Goal: Task Accomplishment & Management: Complete application form

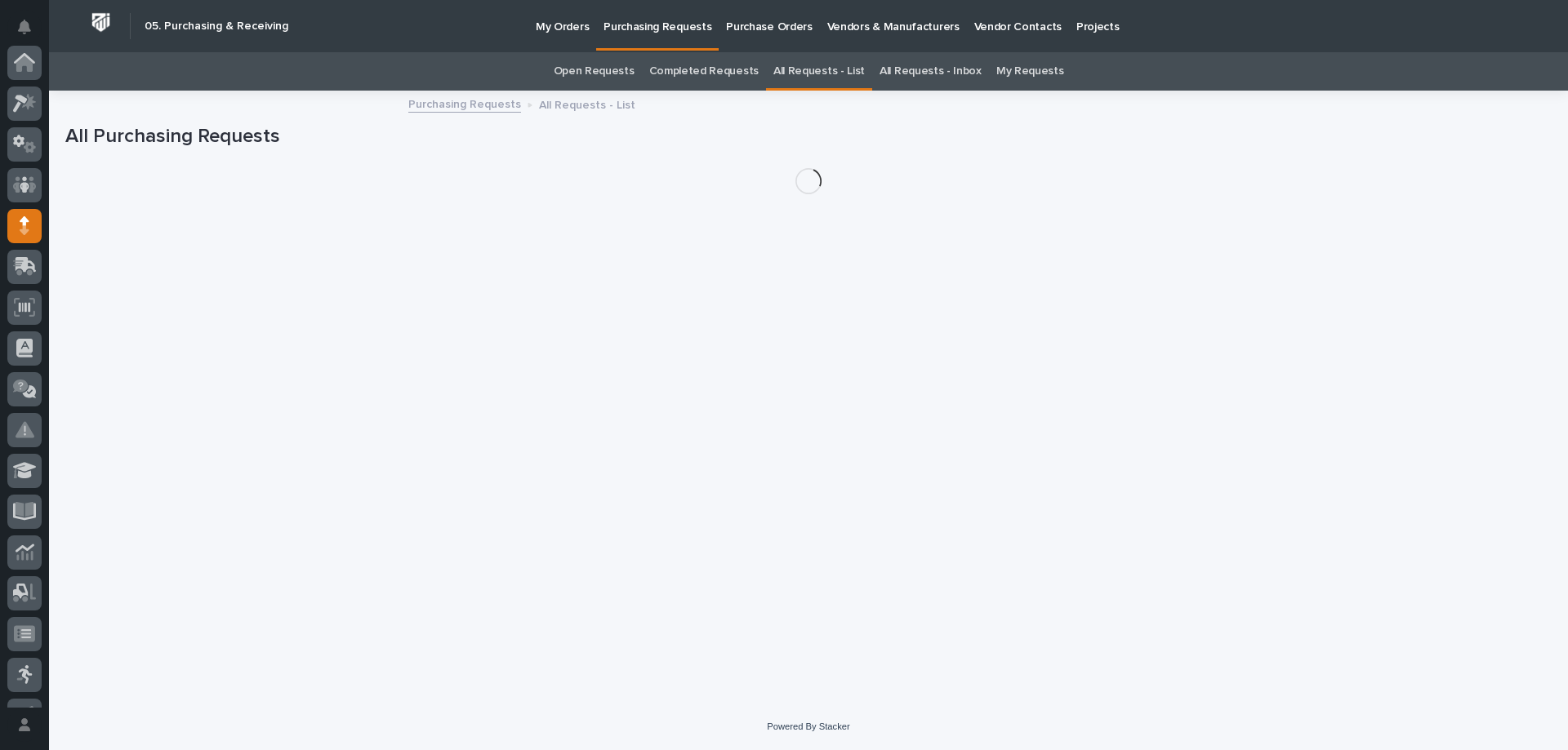
scroll to position [163, 0]
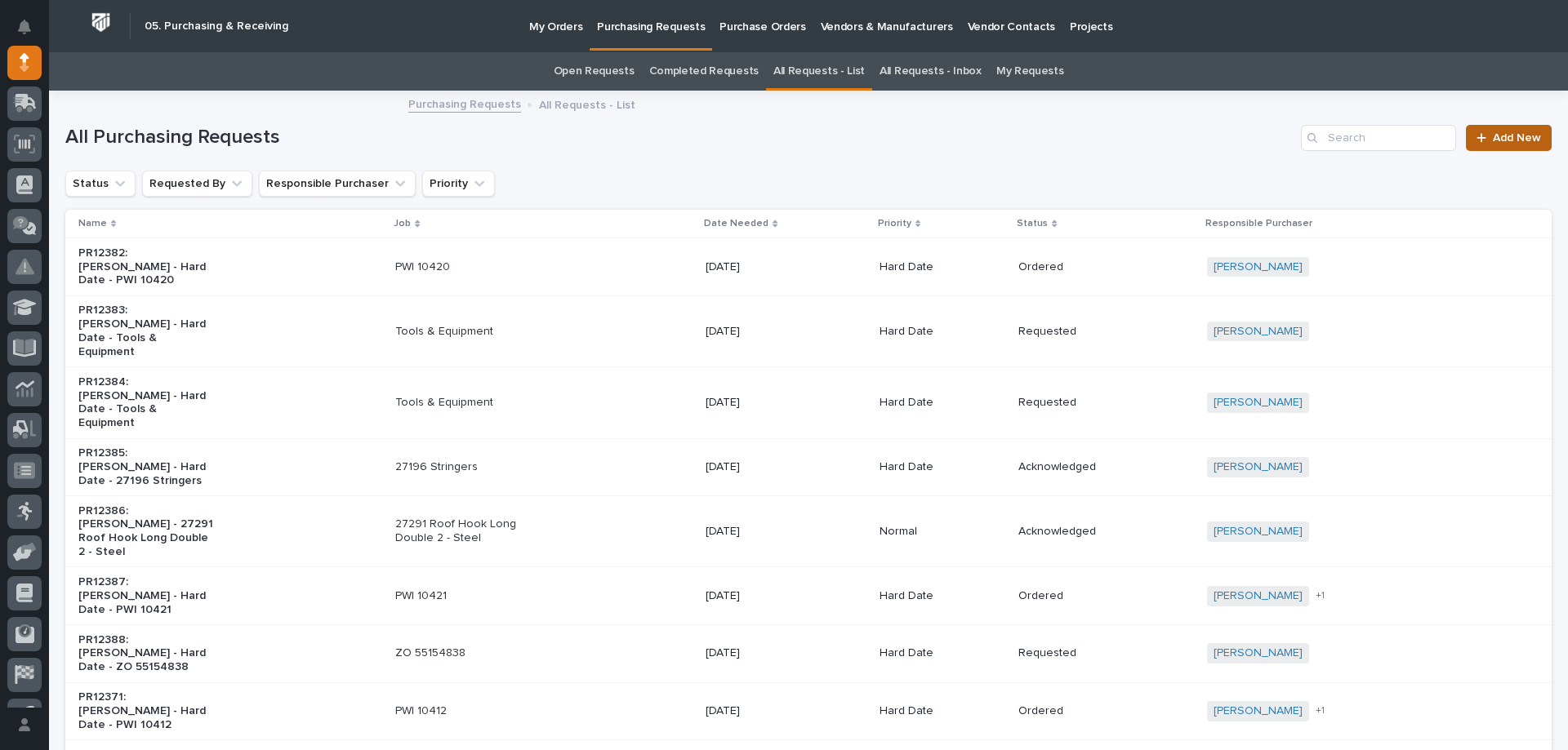
click at [1493, 136] on span "Add New" at bounding box center [1518, 138] width 49 height 11
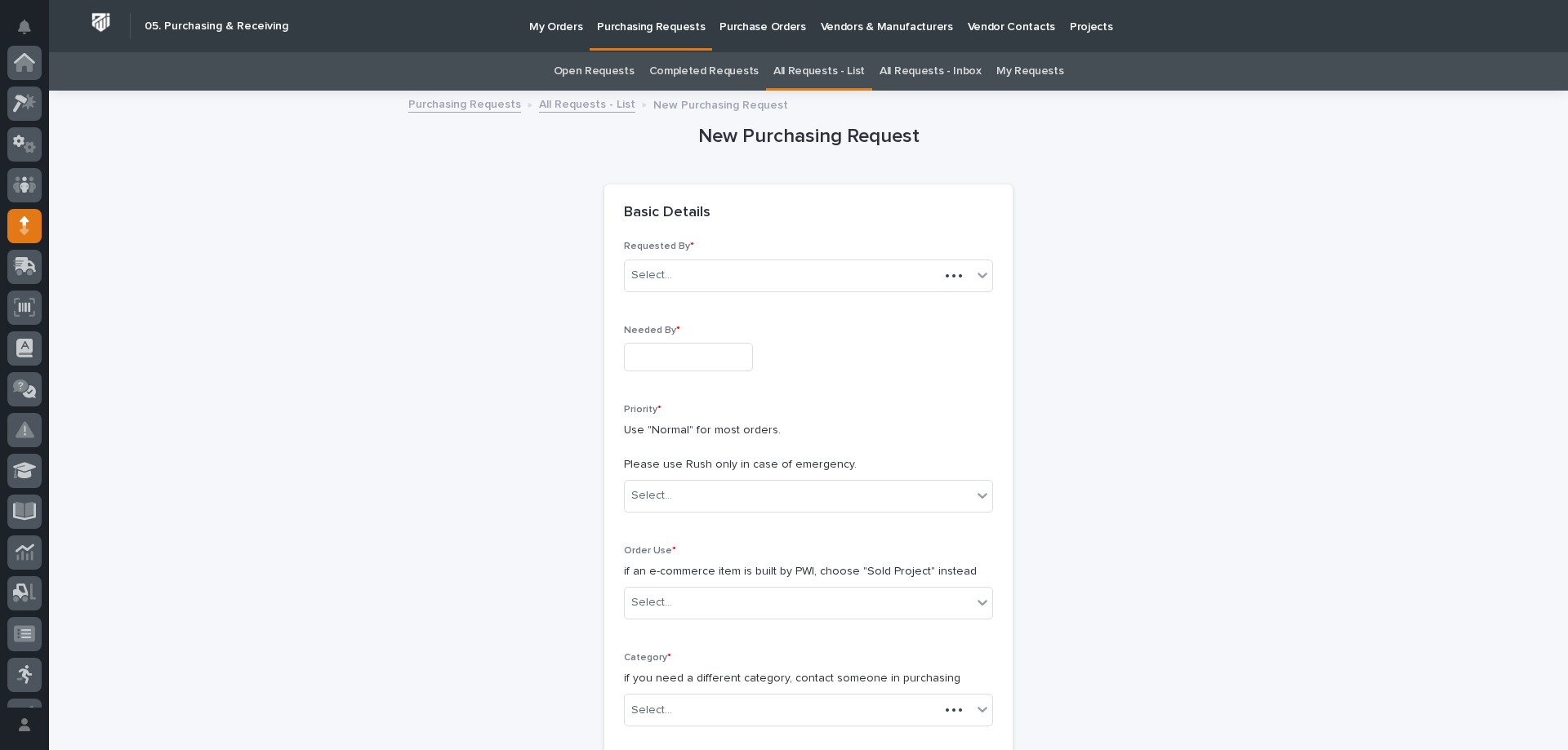
scroll to position [163, 0]
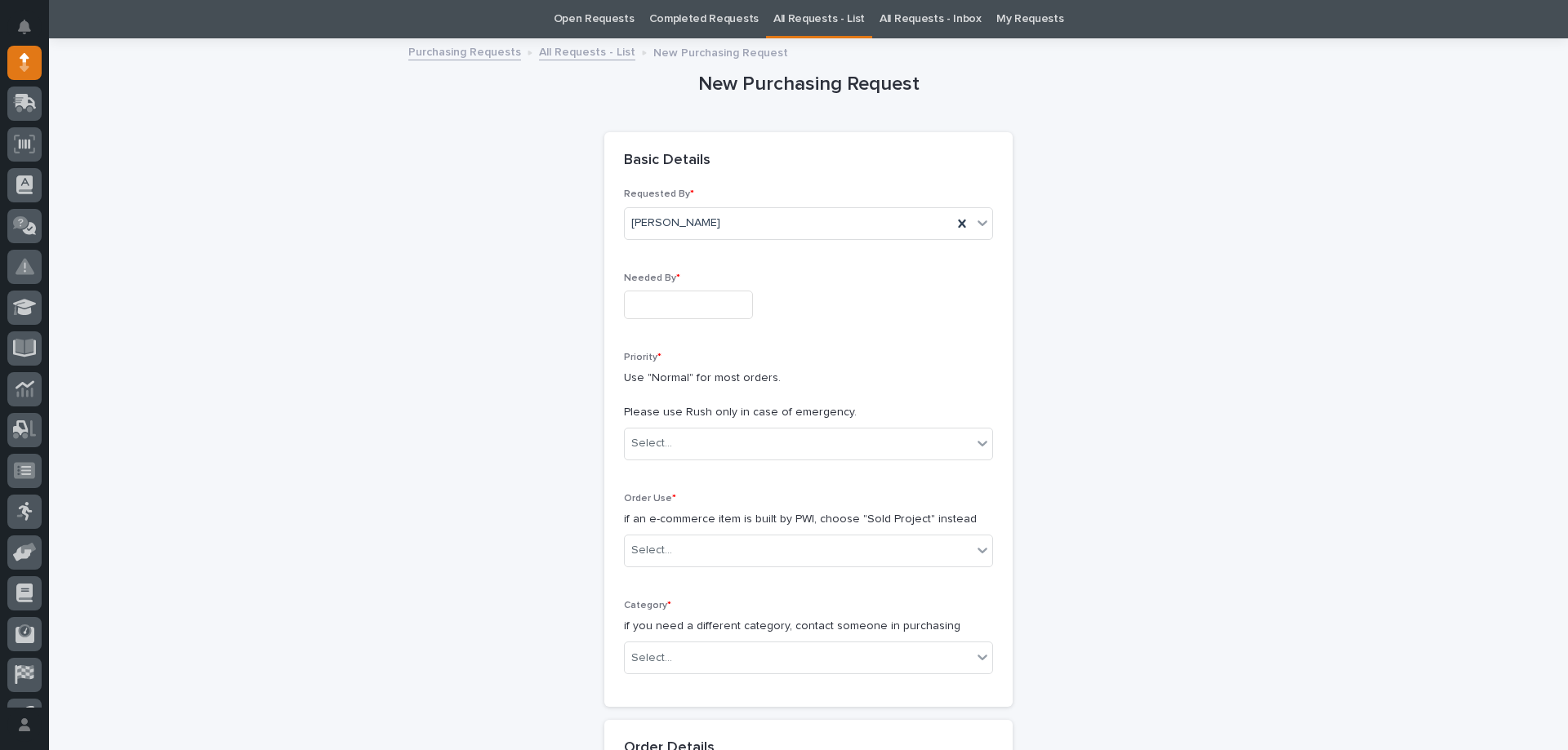
click at [652, 303] on input "text" at bounding box center [689, 304] width 129 height 29
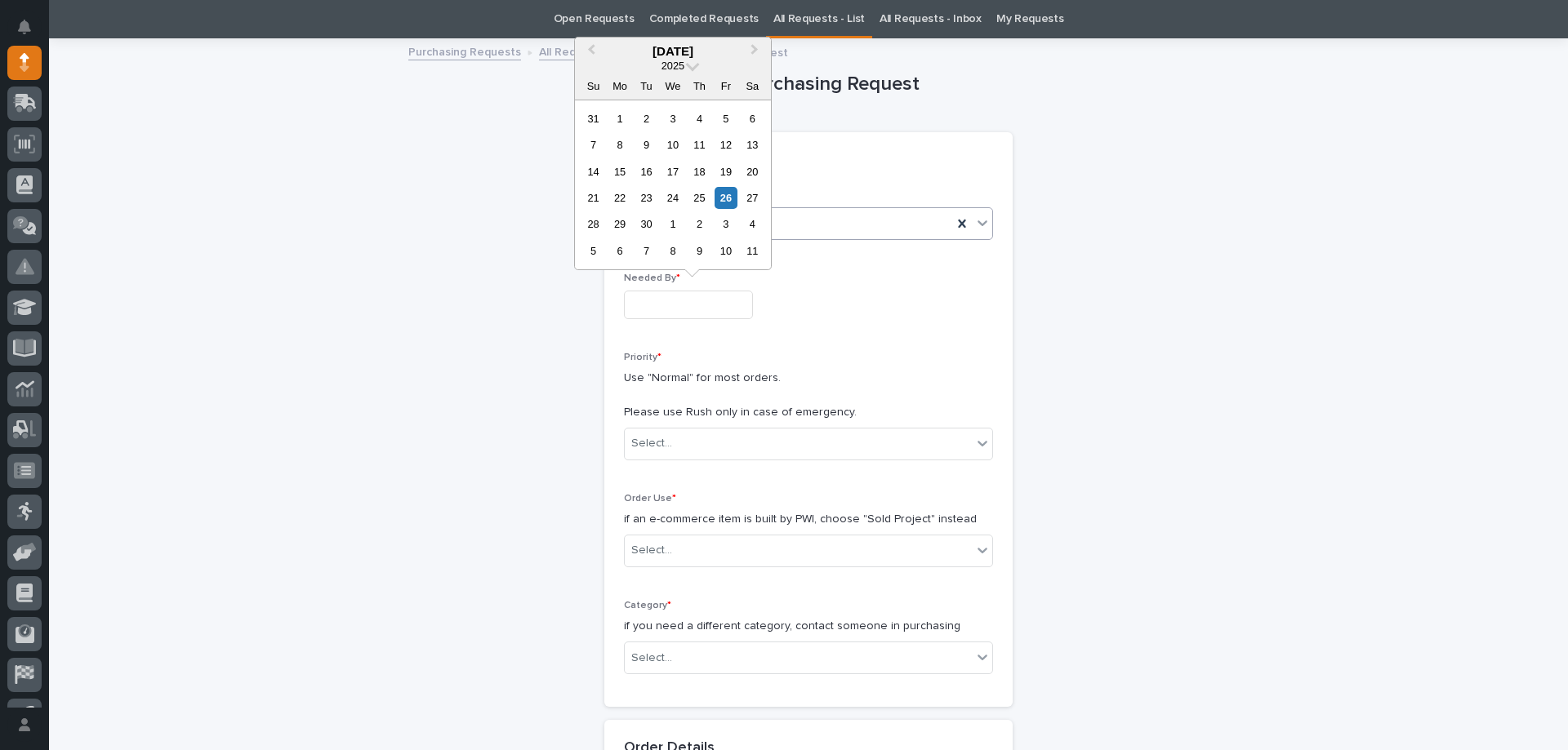
click at [668, 223] on div "1" at bounding box center [673, 224] width 22 height 22
type input "**********"
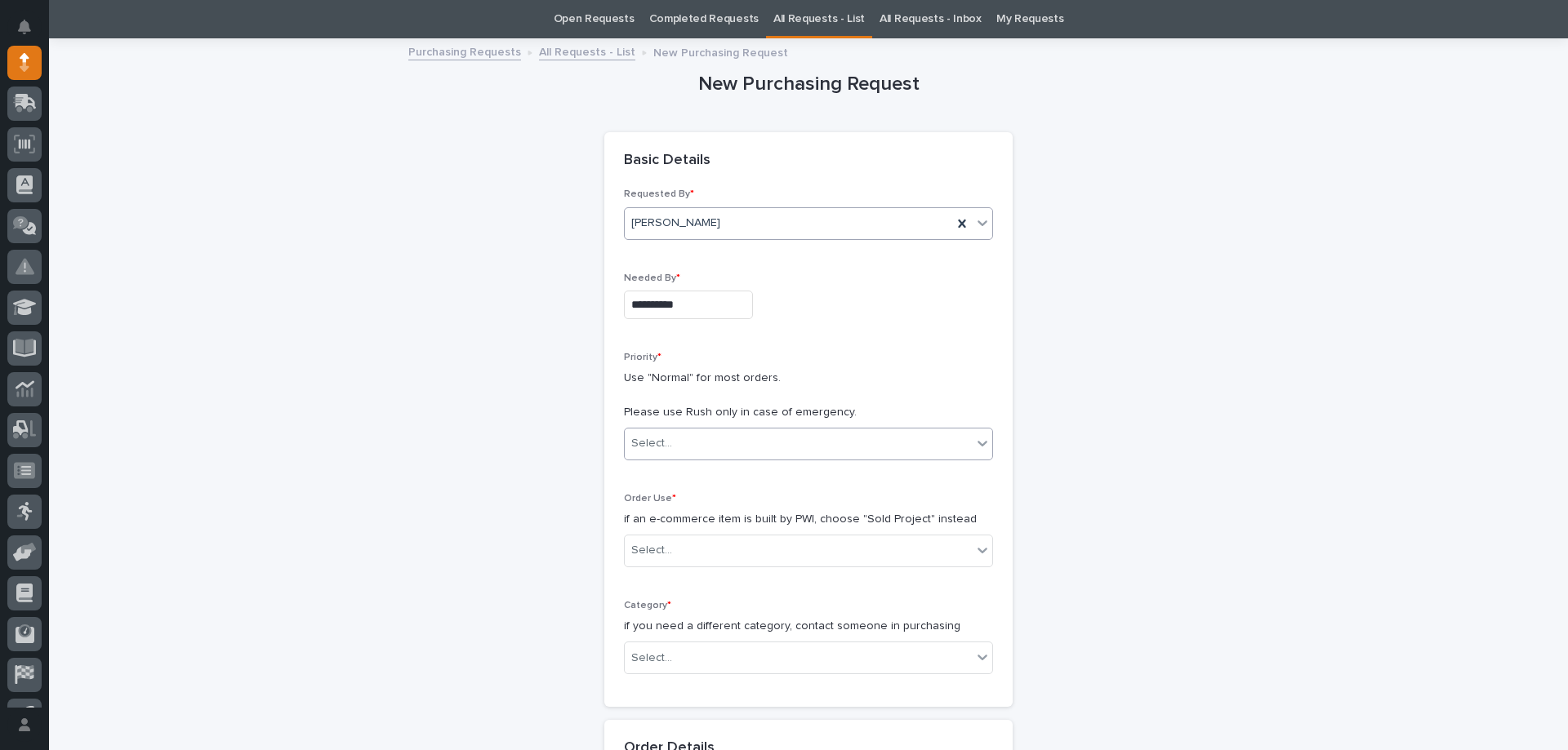
click at [696, 456] on div "Select..." at bounding box center [798, 444] width 347 height 27
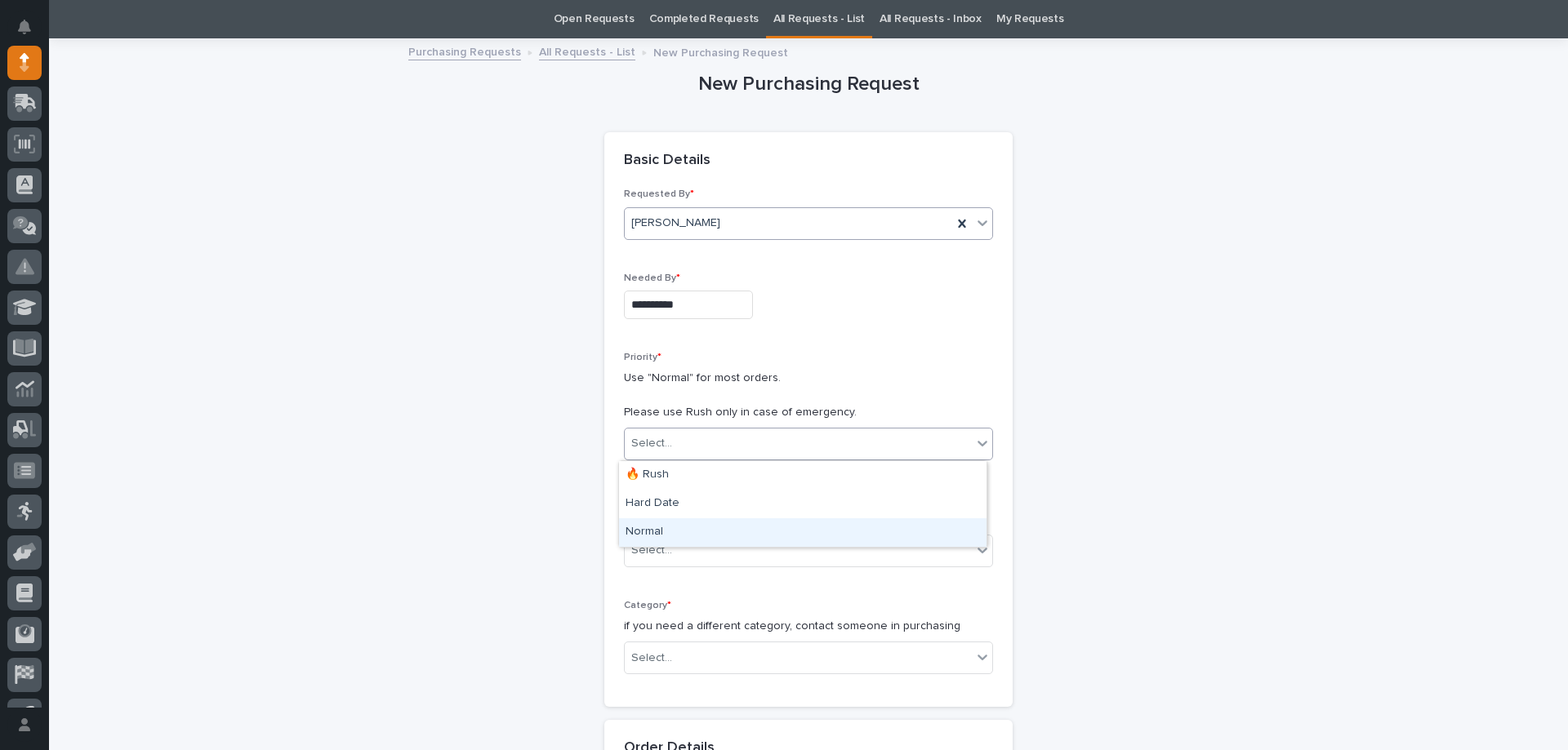
click at [671, 538] on div "Normal" at bounding box center [802, 532] width 367 height 29
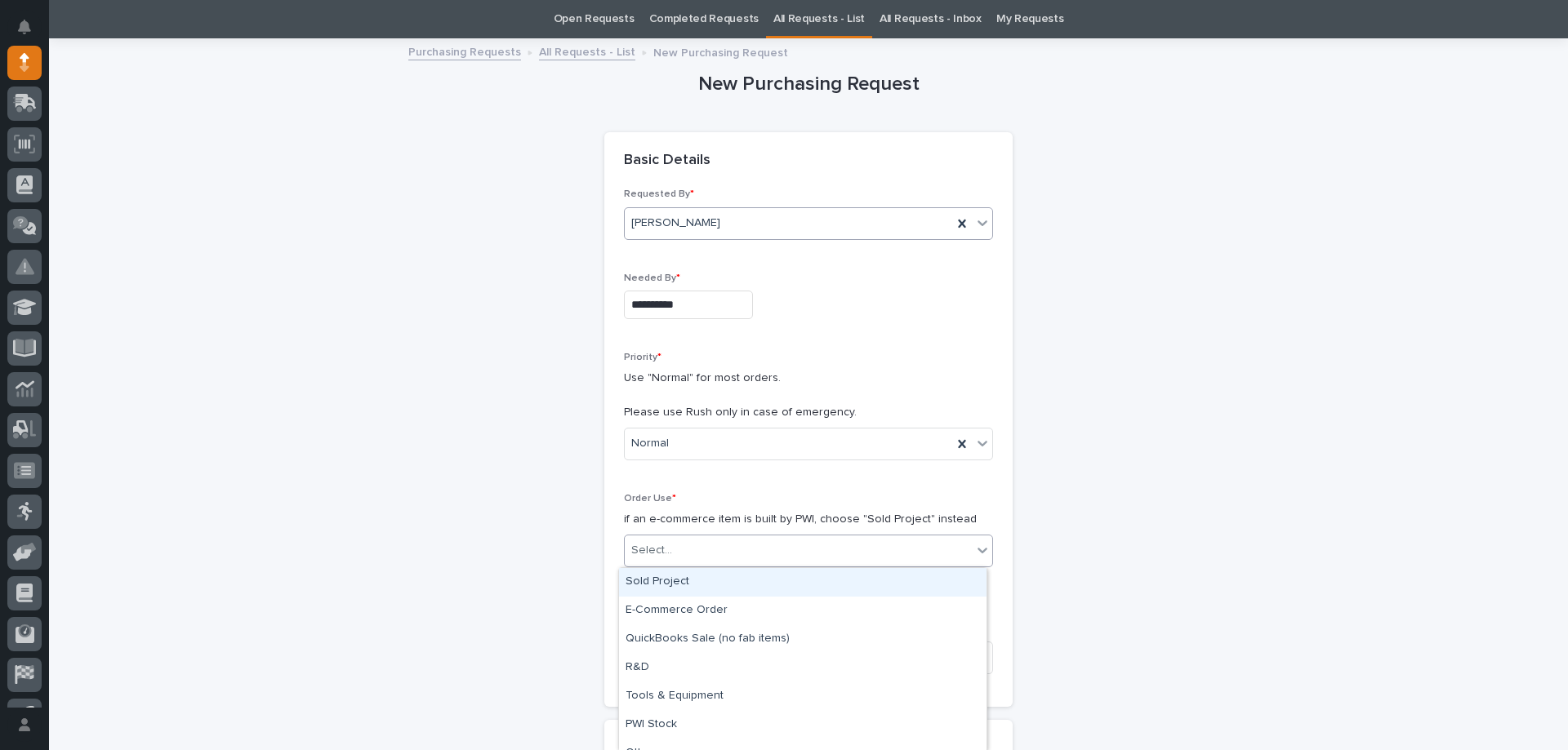
click at [669, 550] on div "Select..." at bounding box center [798, 550] width 347 height 27
click at [664, 580] on div "Sold Project" at bounding box center [802, 582] width 367 height 29
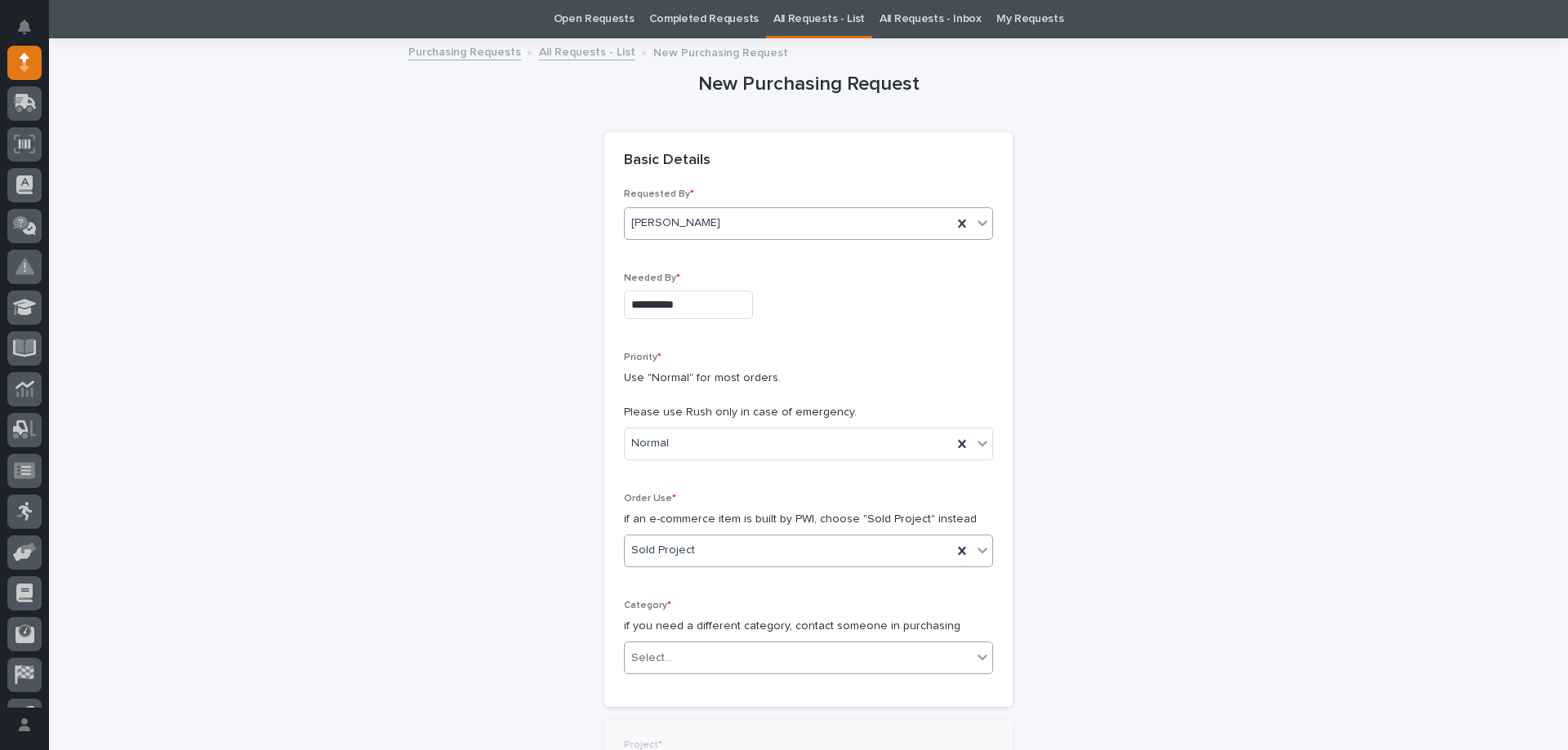
click at [651, 658] on div "Select..." at bounding box center [652, 658] width 41 height 17
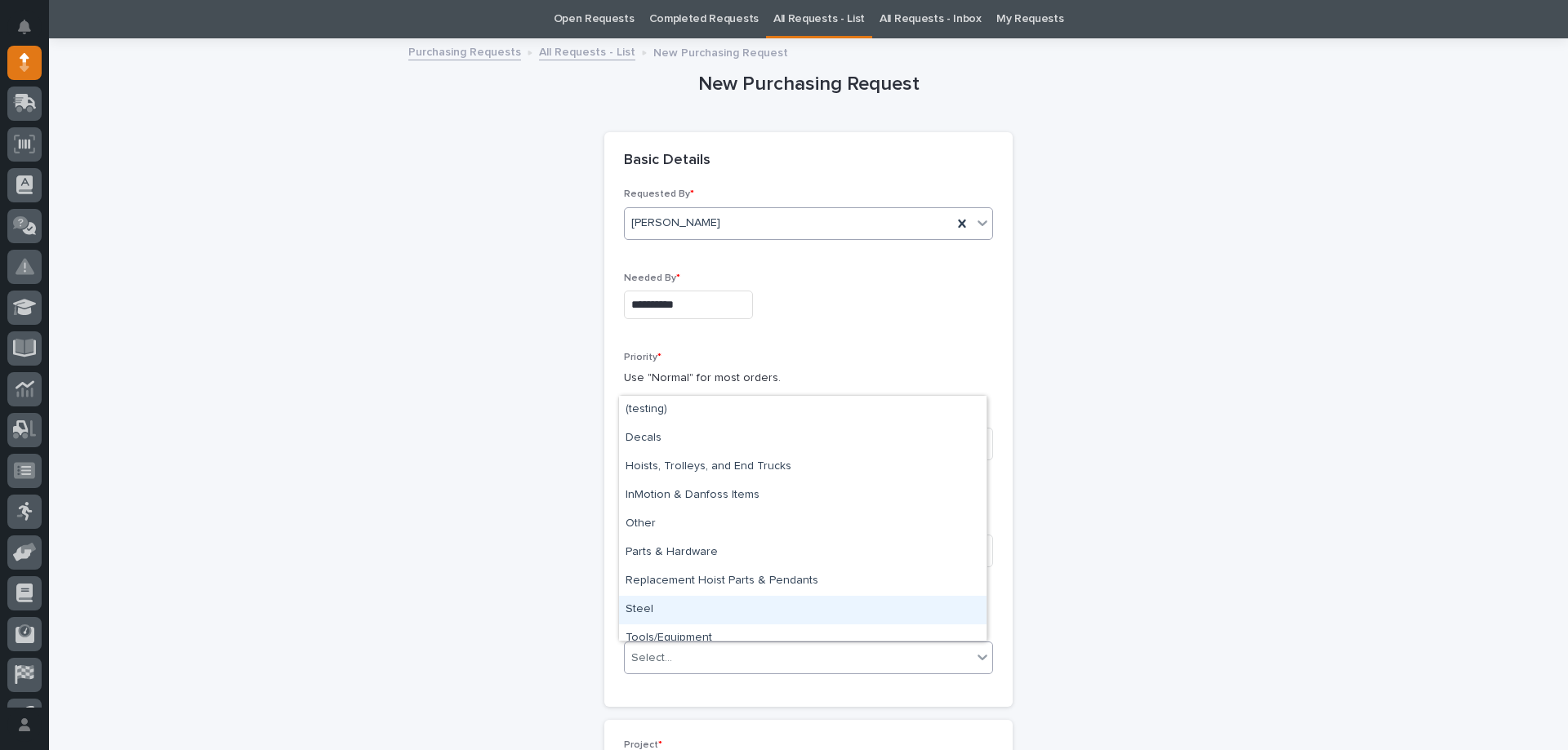
click at [651, 596] on div "Steel" at bounding box center [802, 610] width 367 height 29
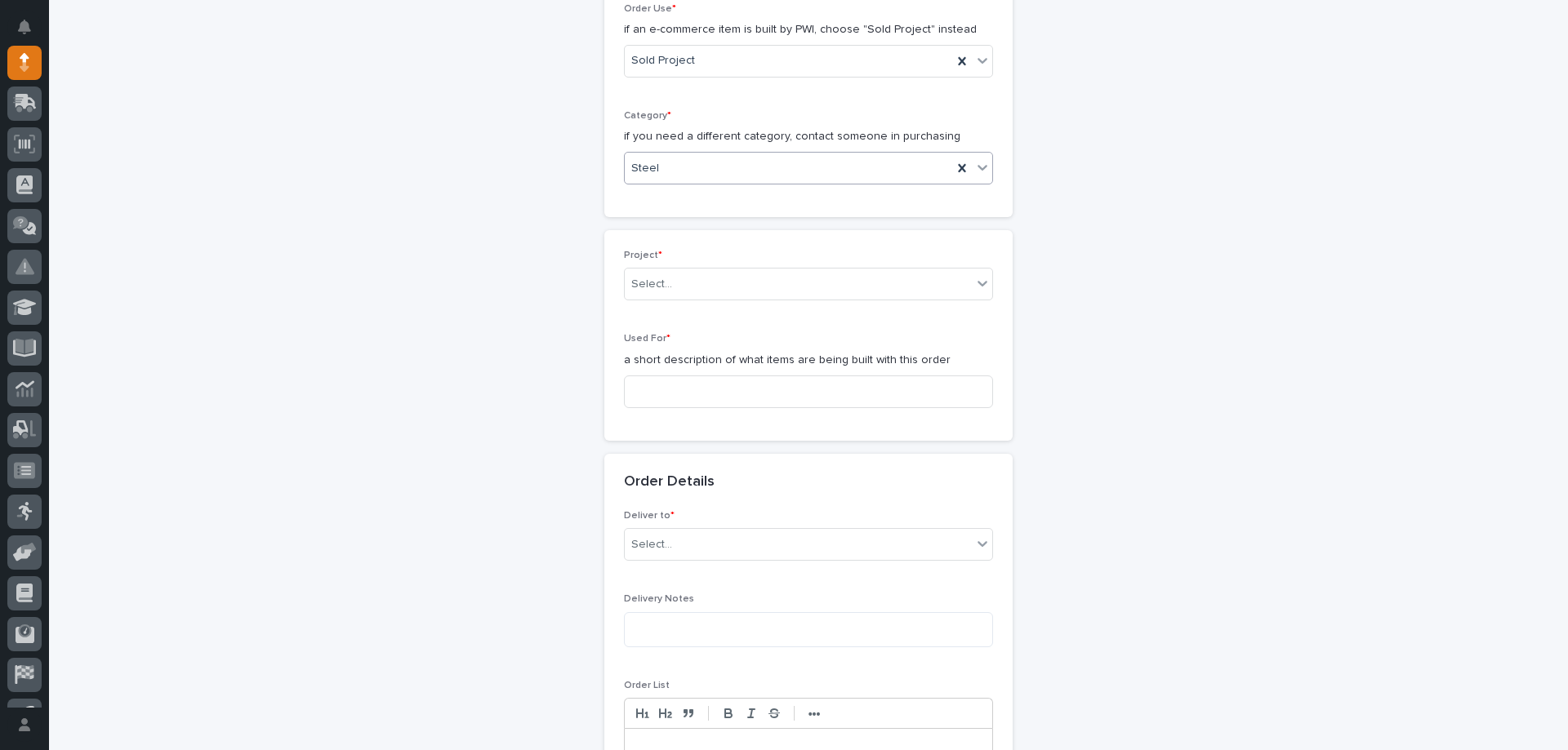
scroll to position [624, 0]
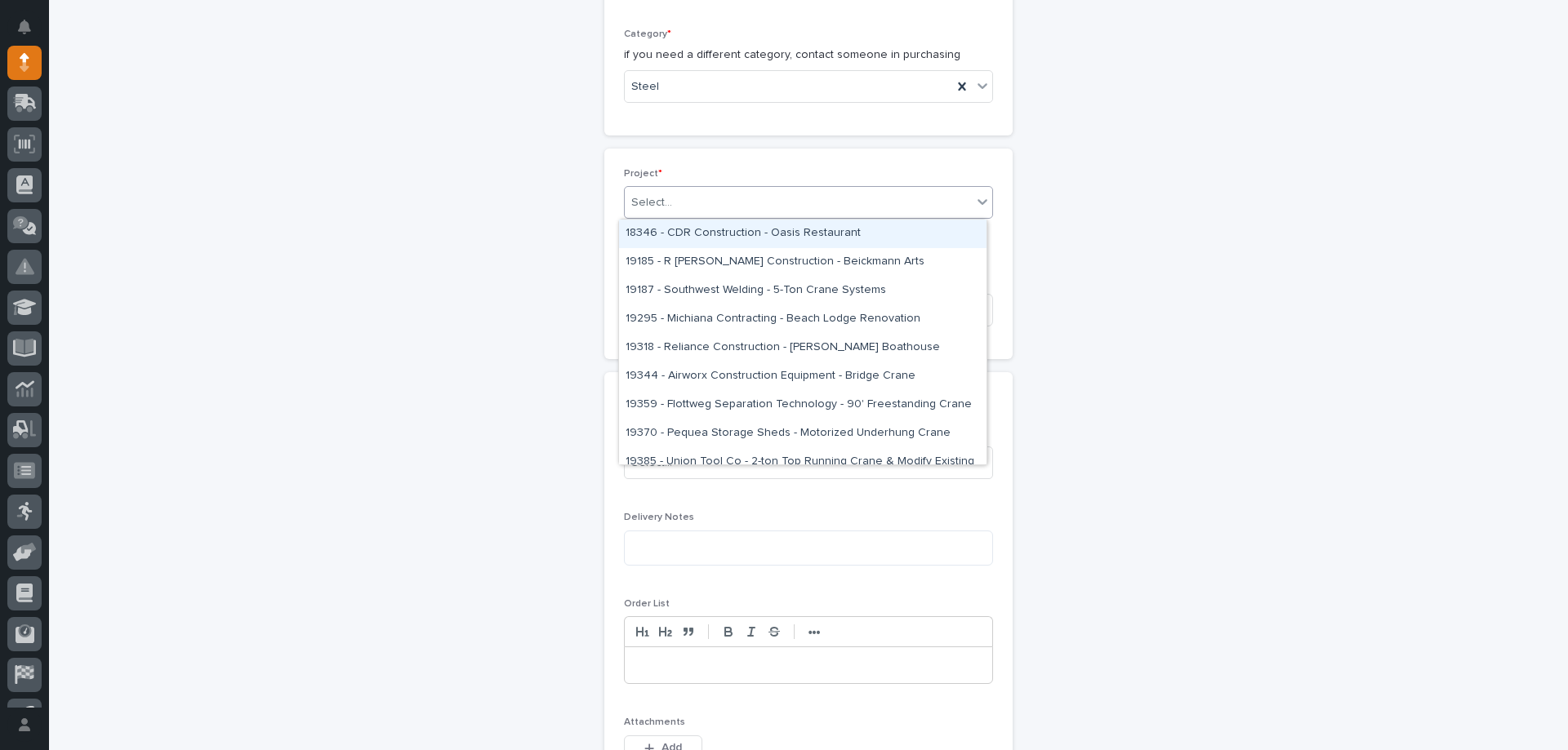
click at [658, 197] on div "Select..." at bounding box center [652, 203] width 41 height 17
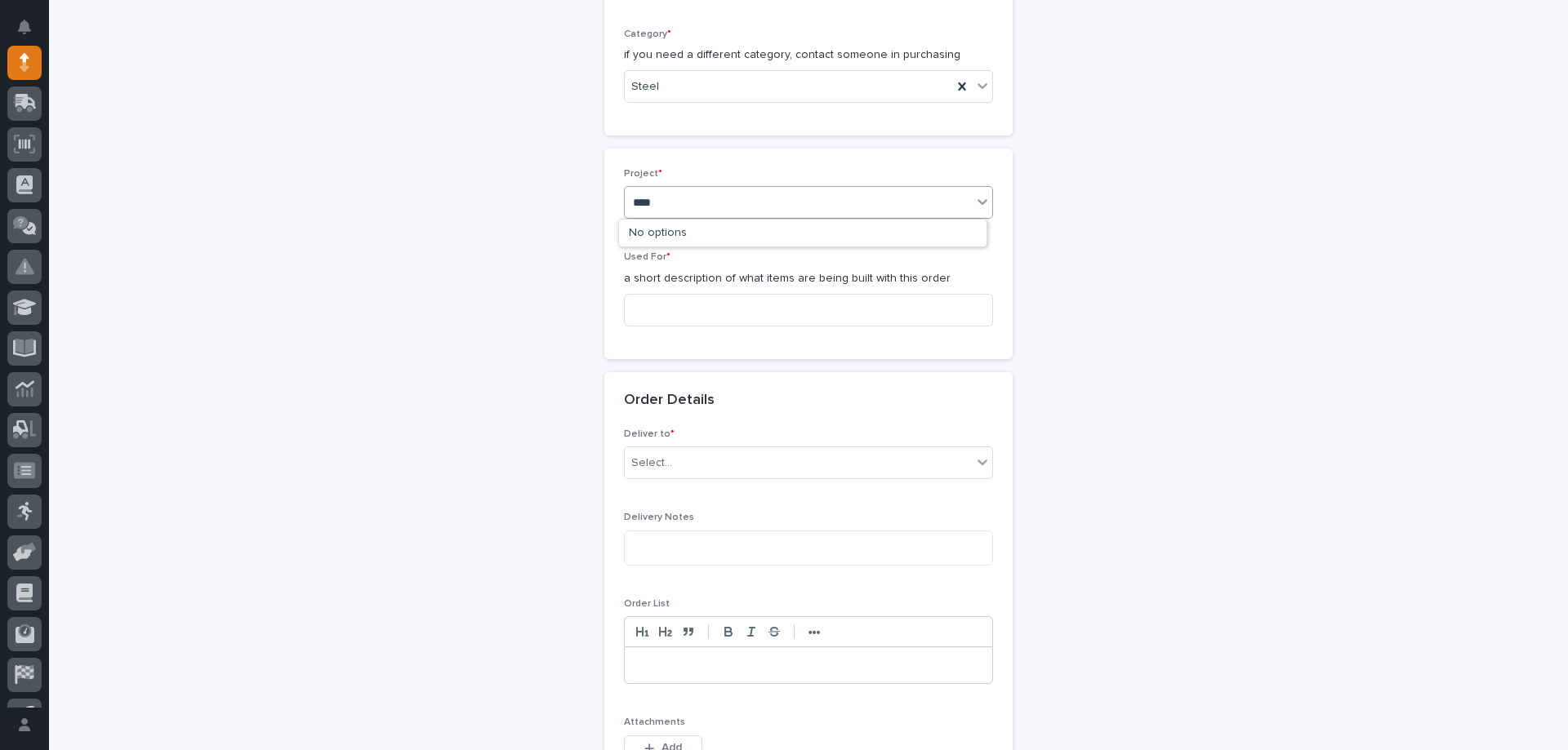
type input "*****"
click at [719, 232] on div "26574 - Service Storage International - [PERSON_NAME] Foods Office Mezzanine" at bounding box center [802, 233] width 367 height 29
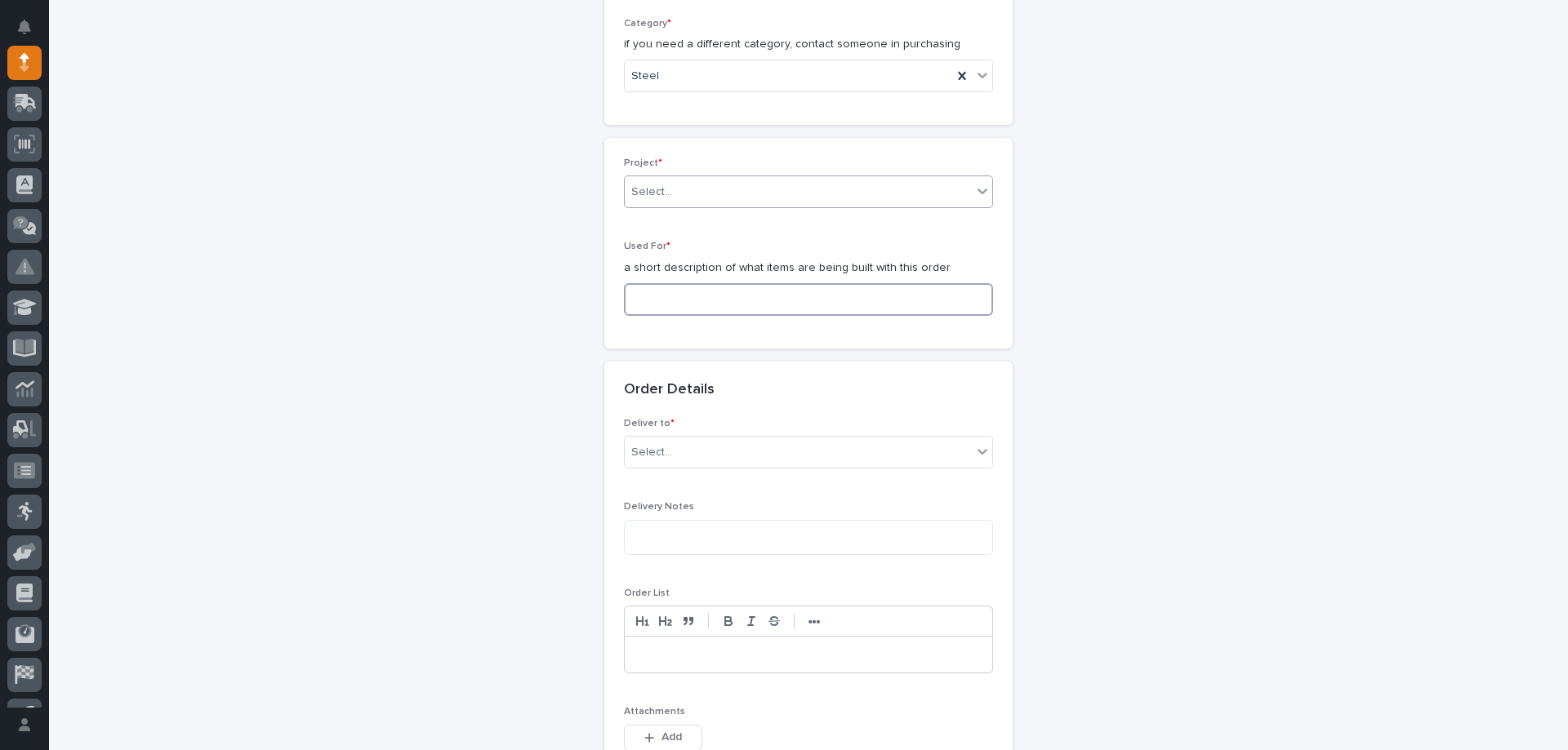
click at [703, 311] on input at bounding box center [808, 299] width 369 height 33
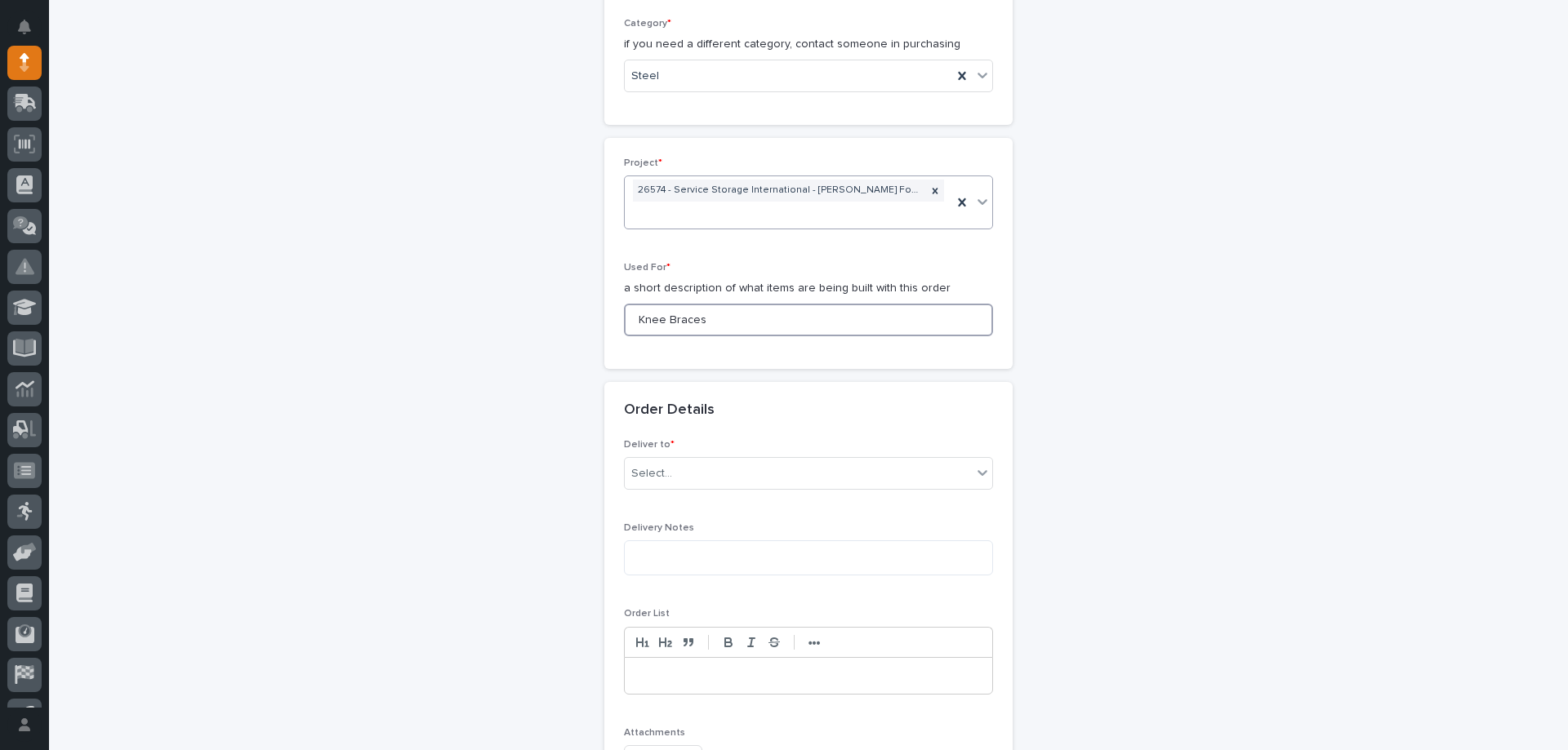
type input "Knee Braces"
click at [695, 470] on div "Select..." at bounding box center [798, 474] width 347 height 27
click at [681, 505] on div "PWI" at bounding box center [802, 504] width 367 height 29
click at [667, 570] on textarea at bounding box center [808, 559] width 369 height 35
type textarea "**********"
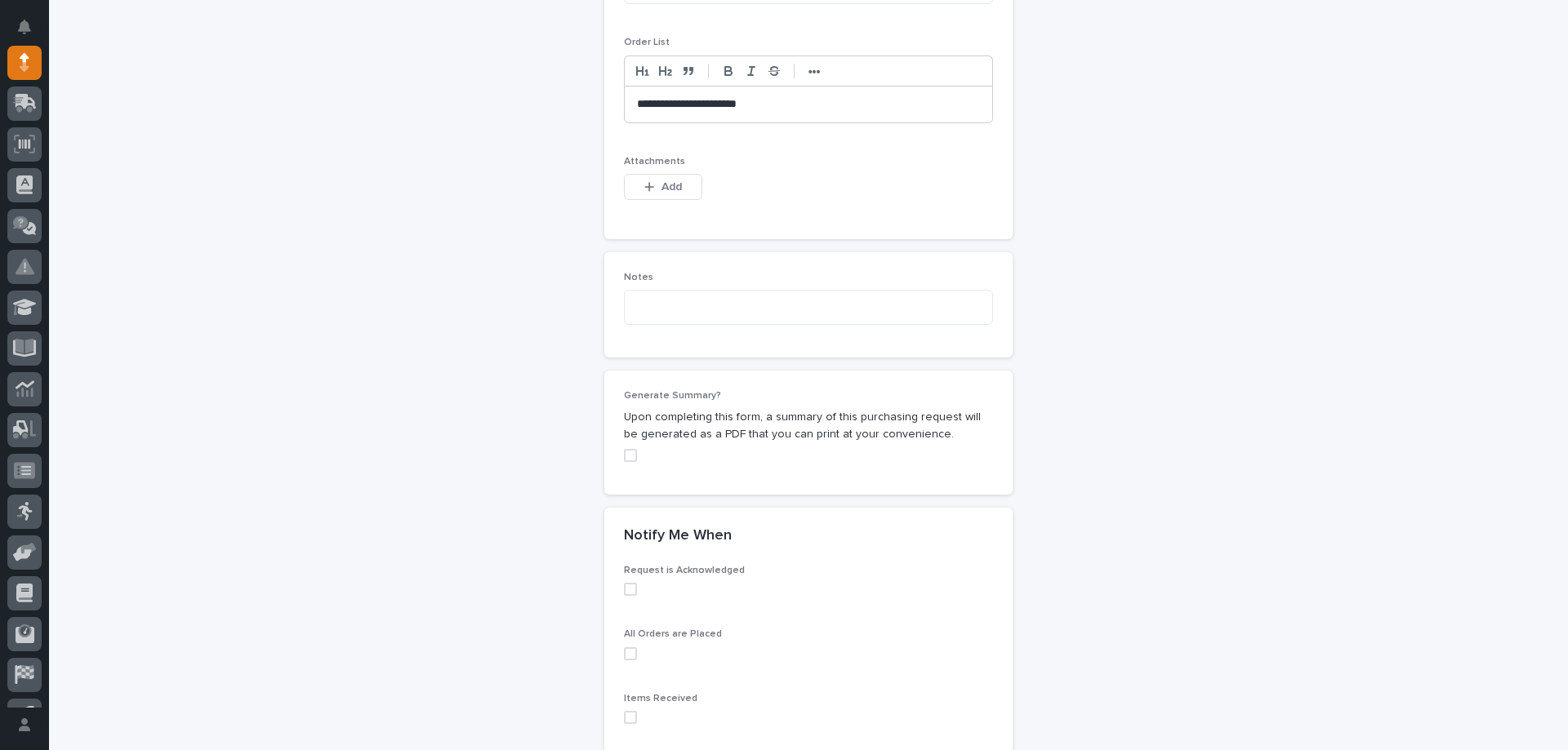
scroll to position [1369, 0]
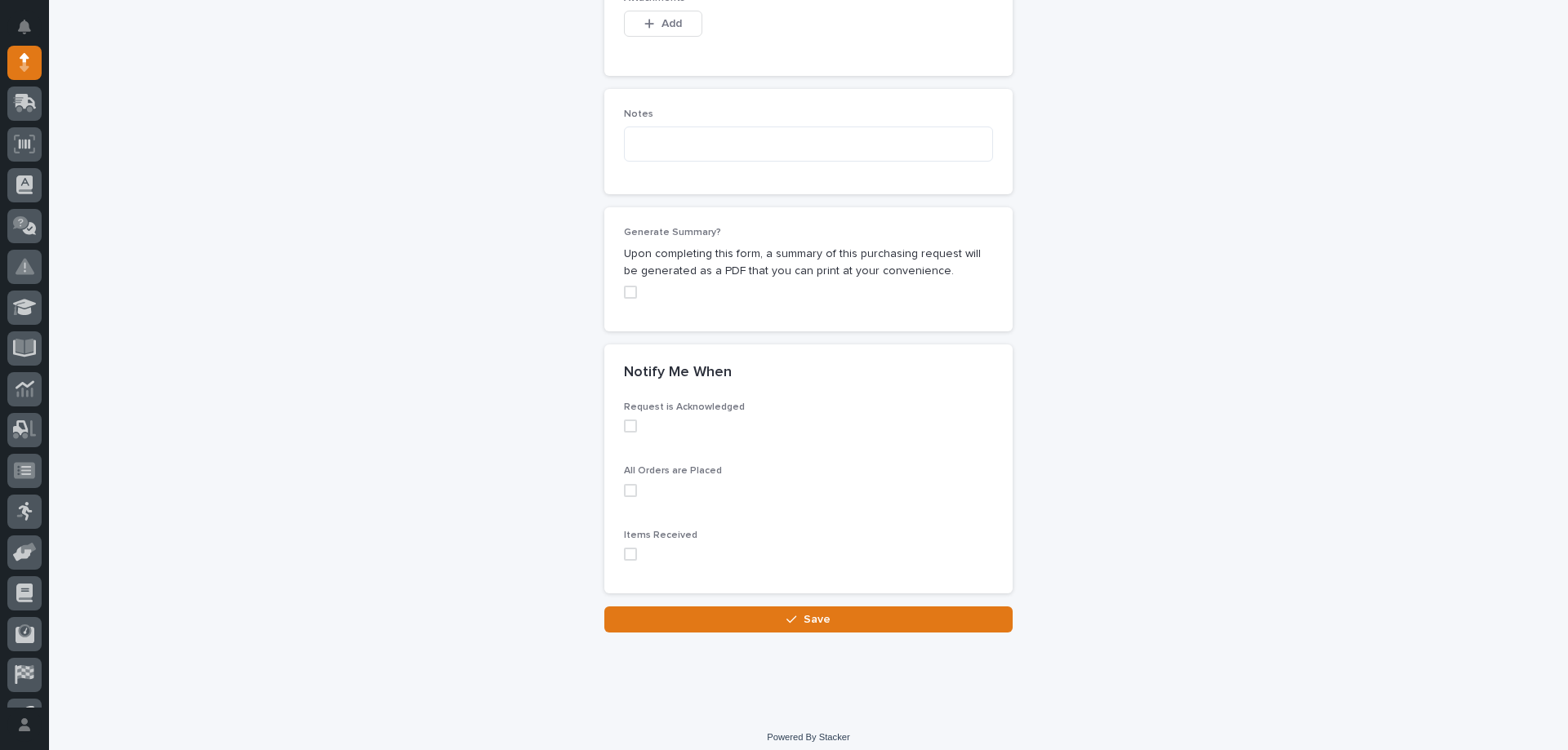
click at [624, 426] on span at bounding box center [631, 426] width 13 height 13
click at [627, 495] on span at bounding box center [631, 490] width 13 height 13
click at [624, 551] on span at bounding box center [631, 554] width 13 height 13
click at [763, 619] on button "Save" at bounding box center [808, 619] width 408 height 26
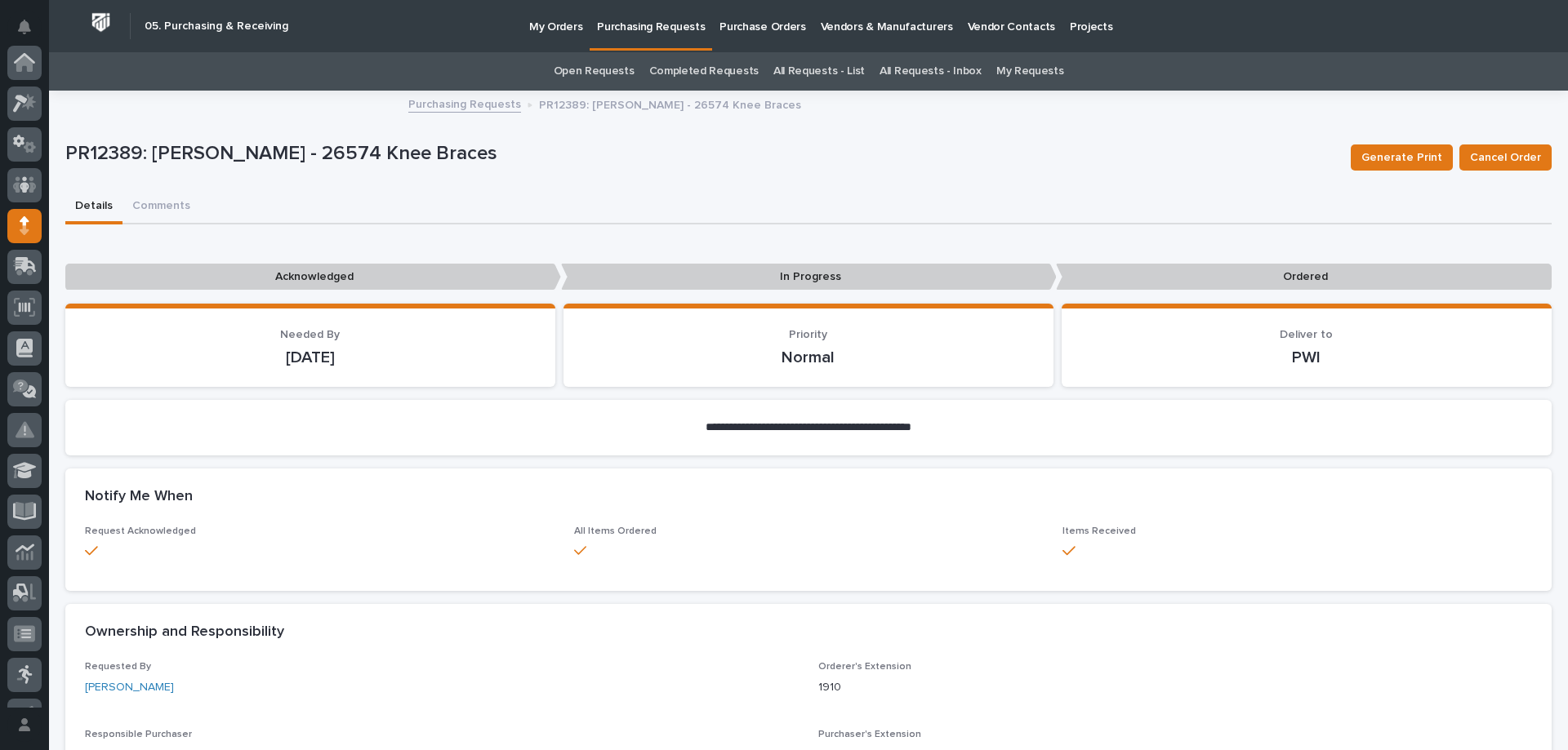
scroll to position [163, 0]
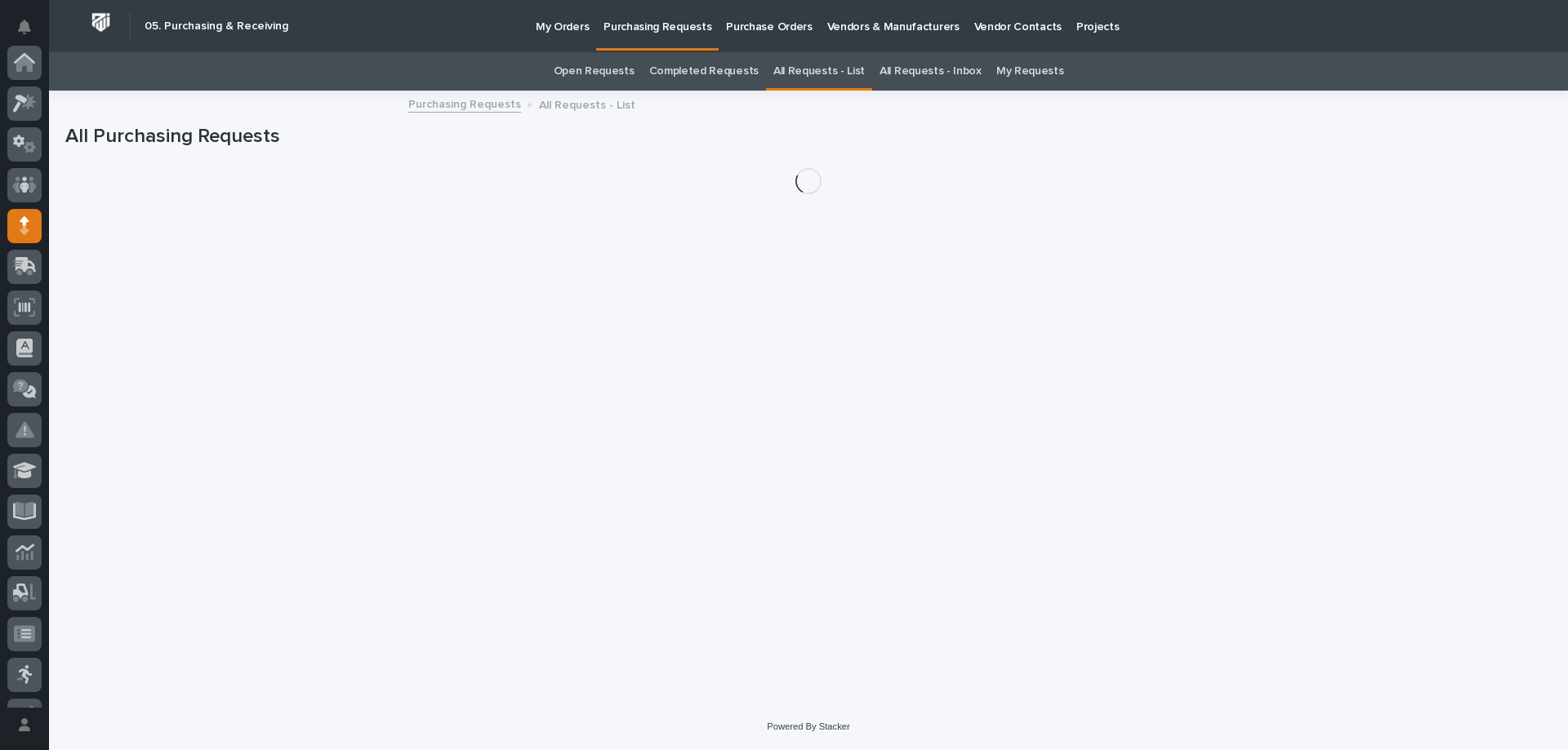
scroll to position [163, 0]
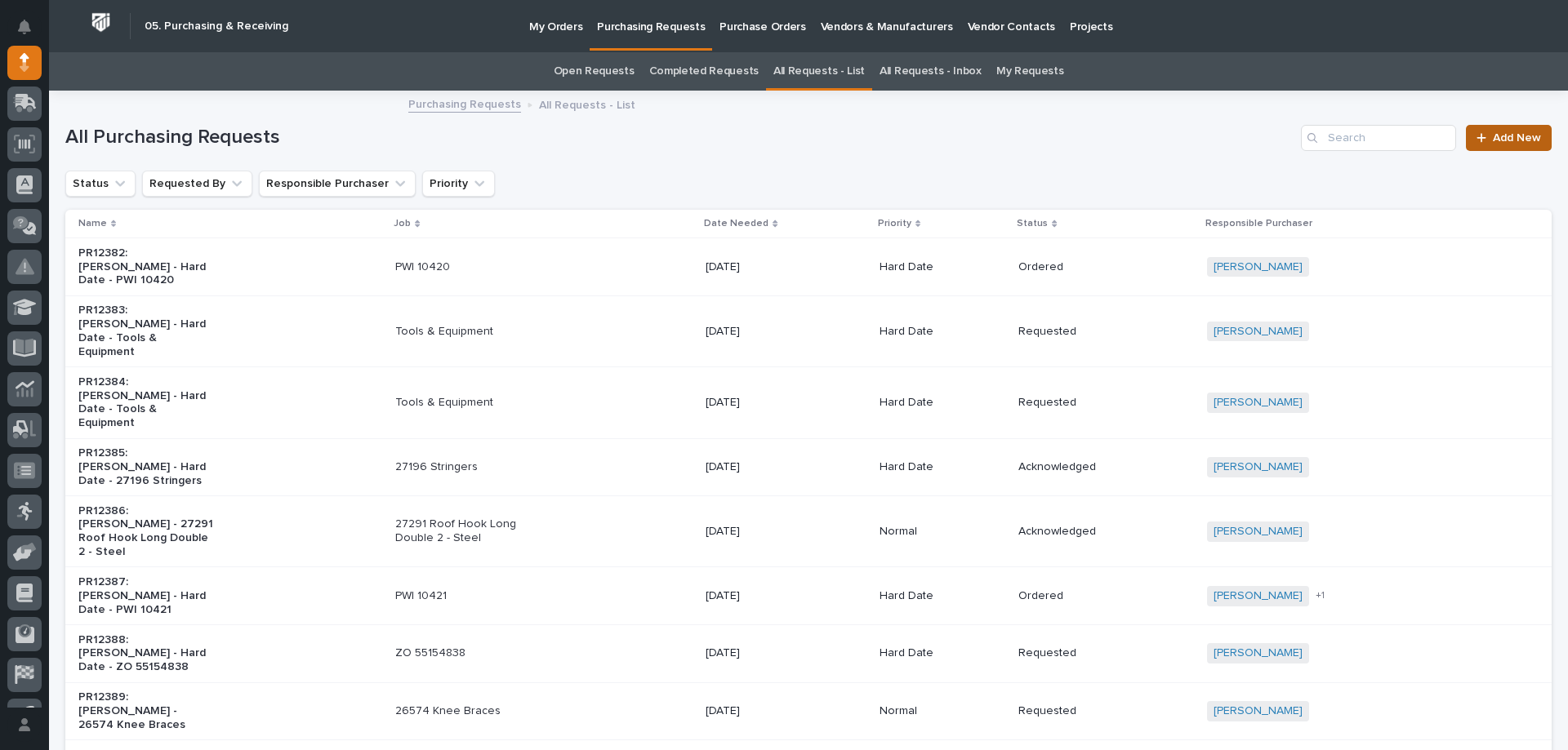
click at [1497, 133] on span "Add New" at bounding box center [1518, 138] width 49 height 11
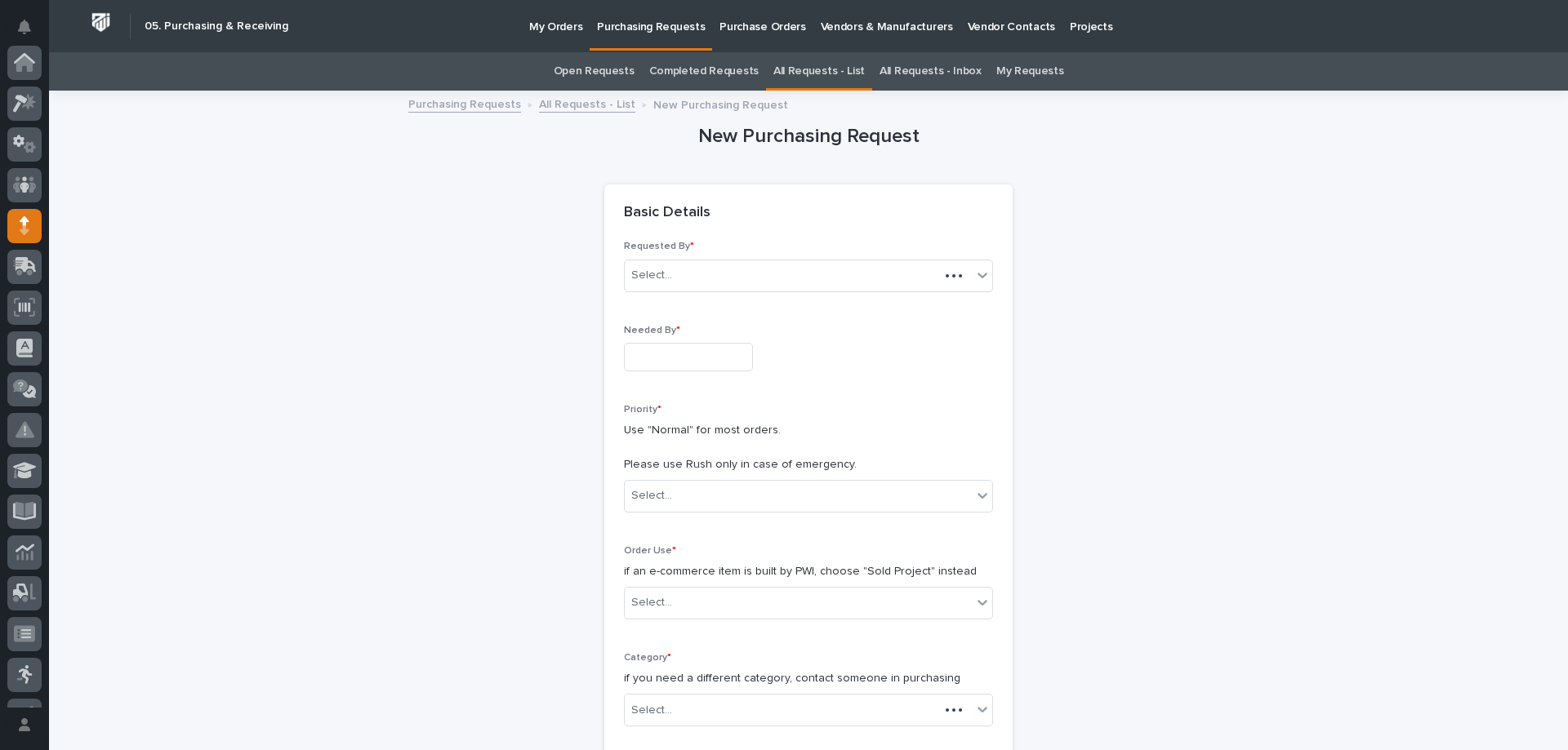
scroll to position [163, 0]
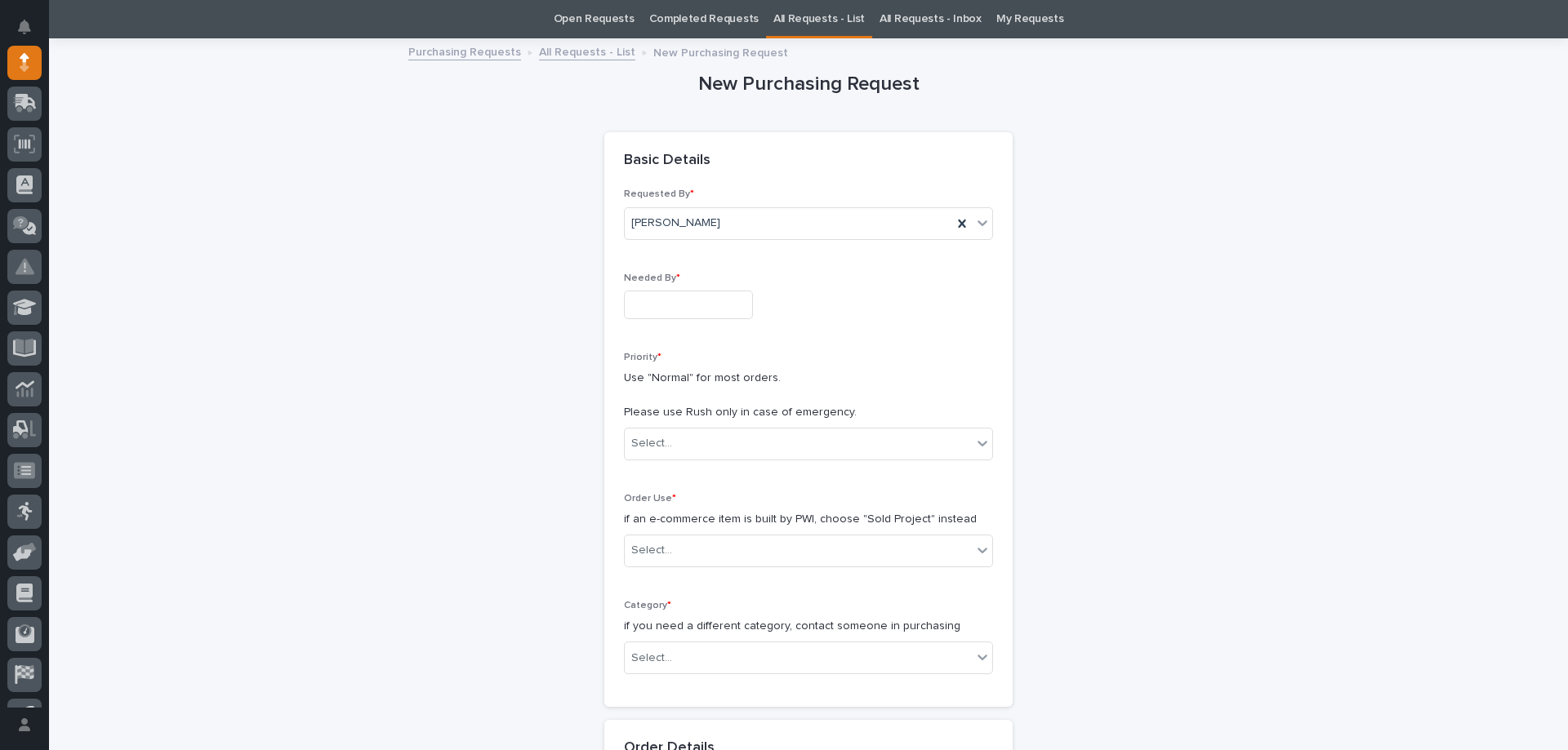
click at [655, 305] on input "text" at bounding box center [689, 304] width 129 height 29
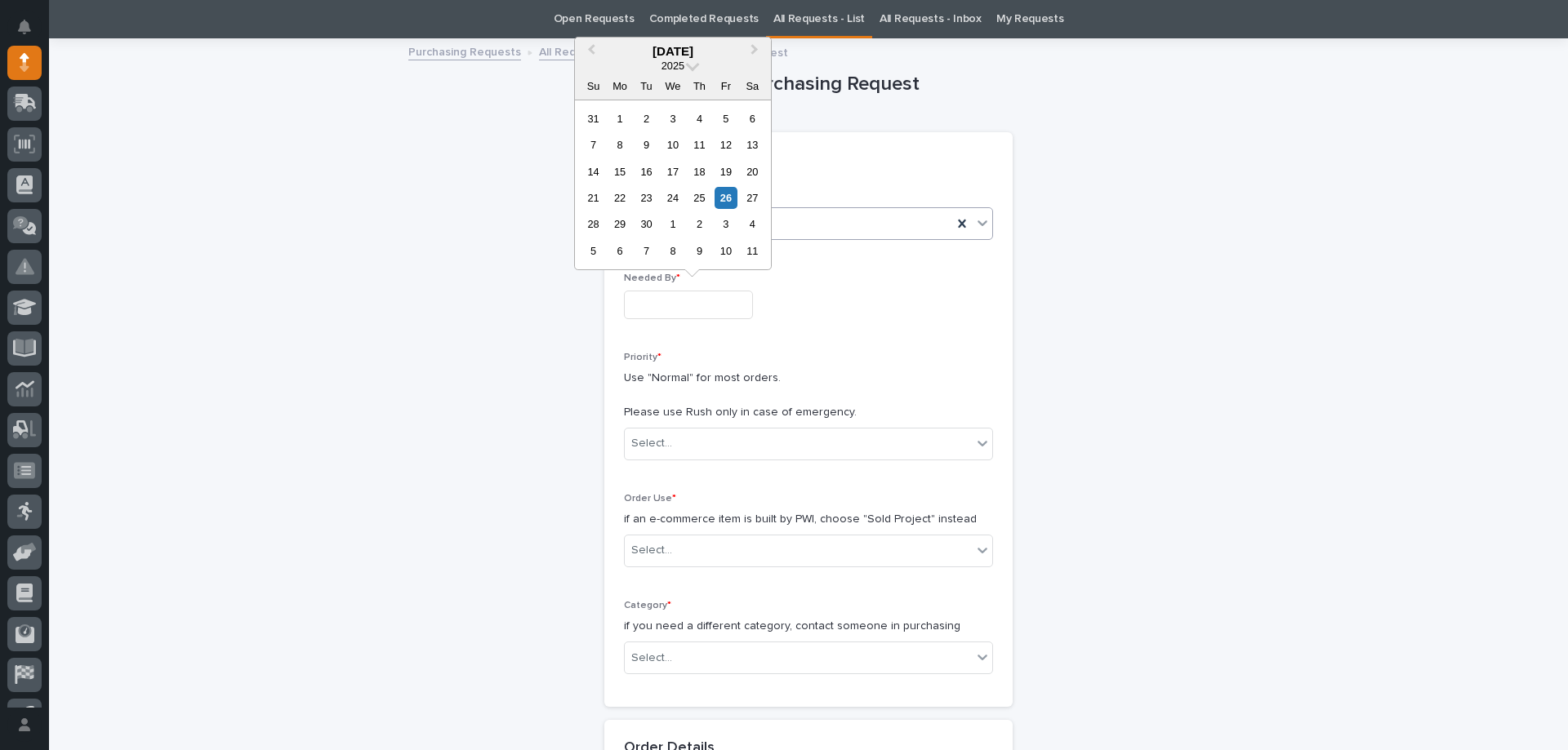
click at [722, 224] on div "3" at bounding box center [726, 224] width 22 height 22
type input "**********"
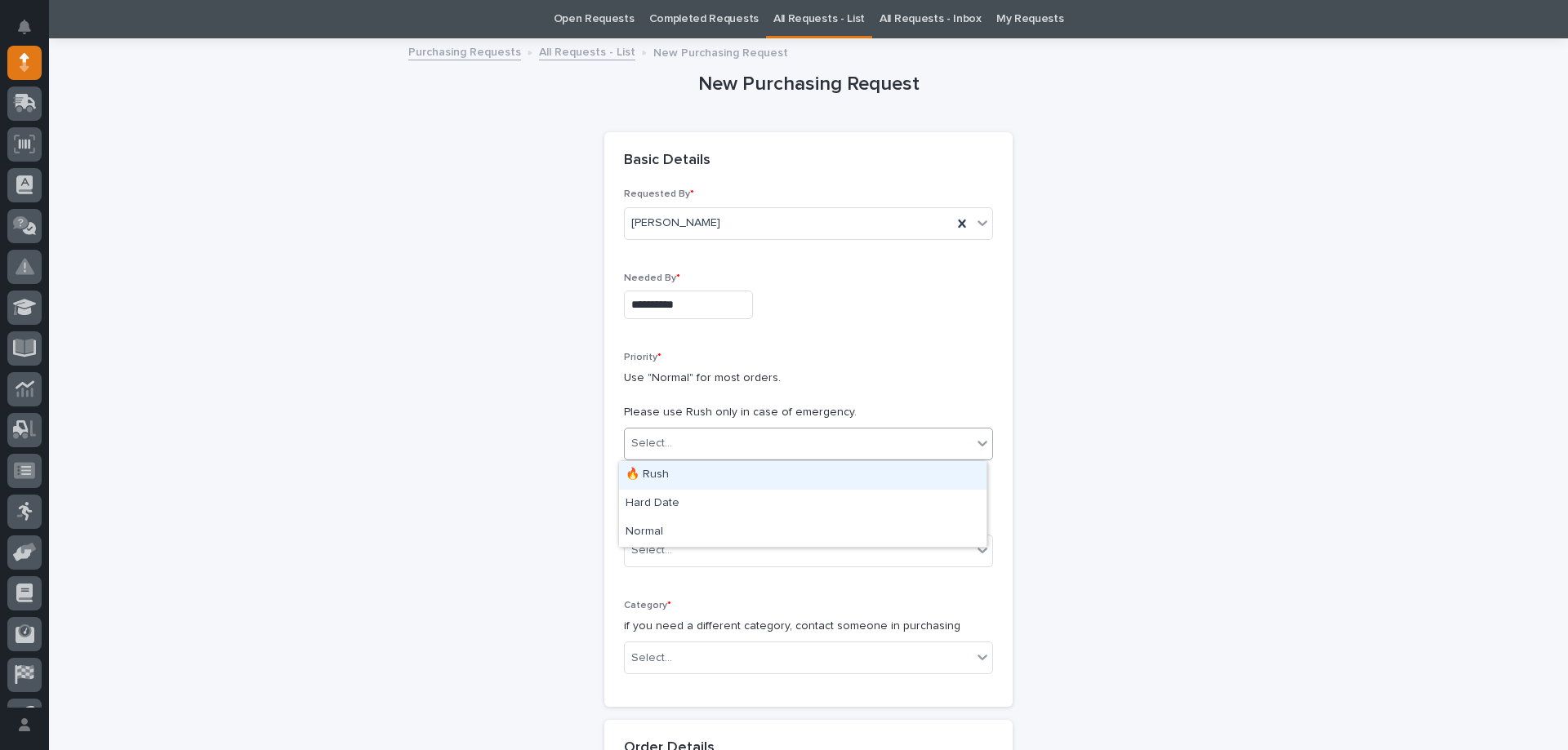
click at [681, 438] on div "Select..." at bounding box center [798, 444] width 347 height 27
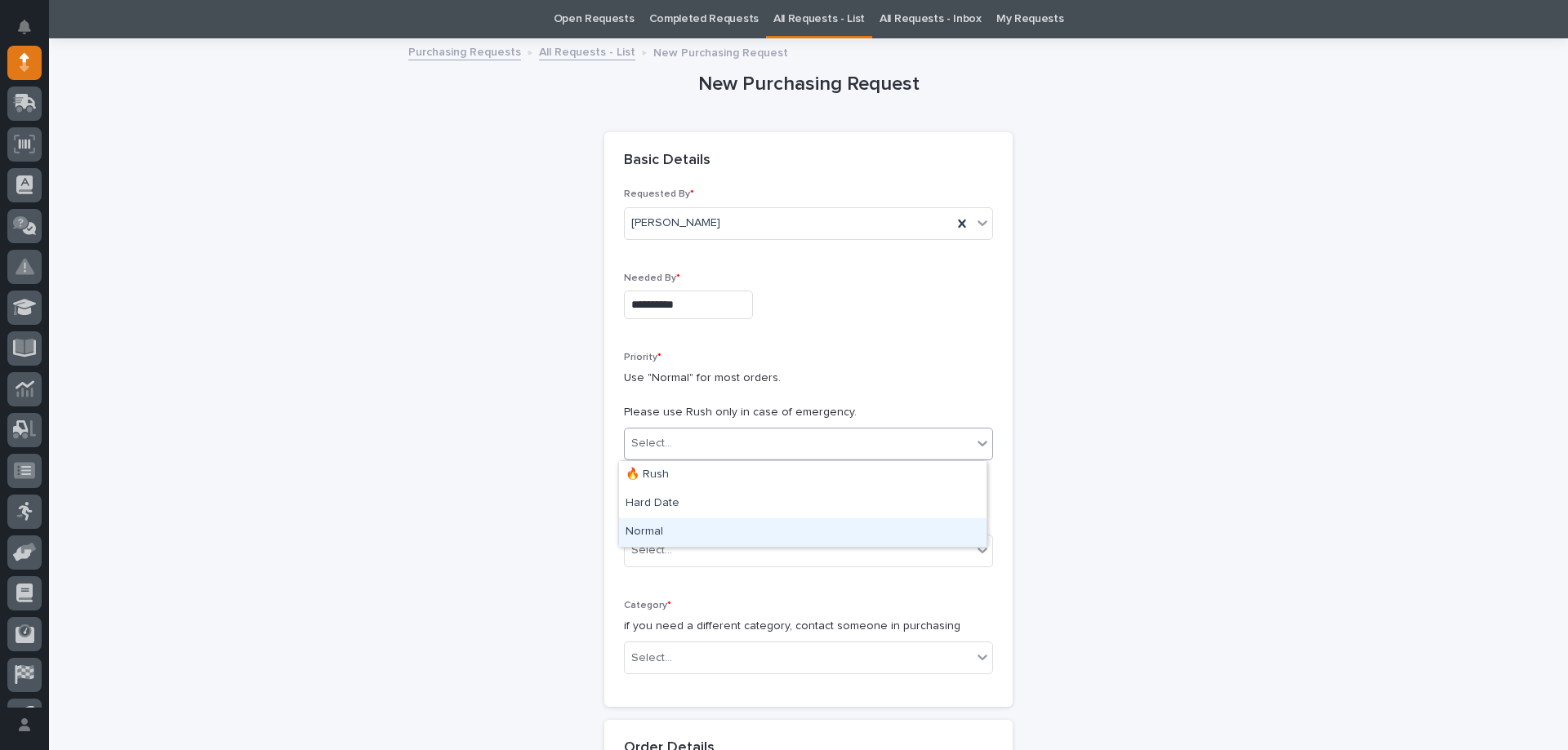
click at [677, 523] on div "Normal" at bounding box center [802, 532] width 367 height 29
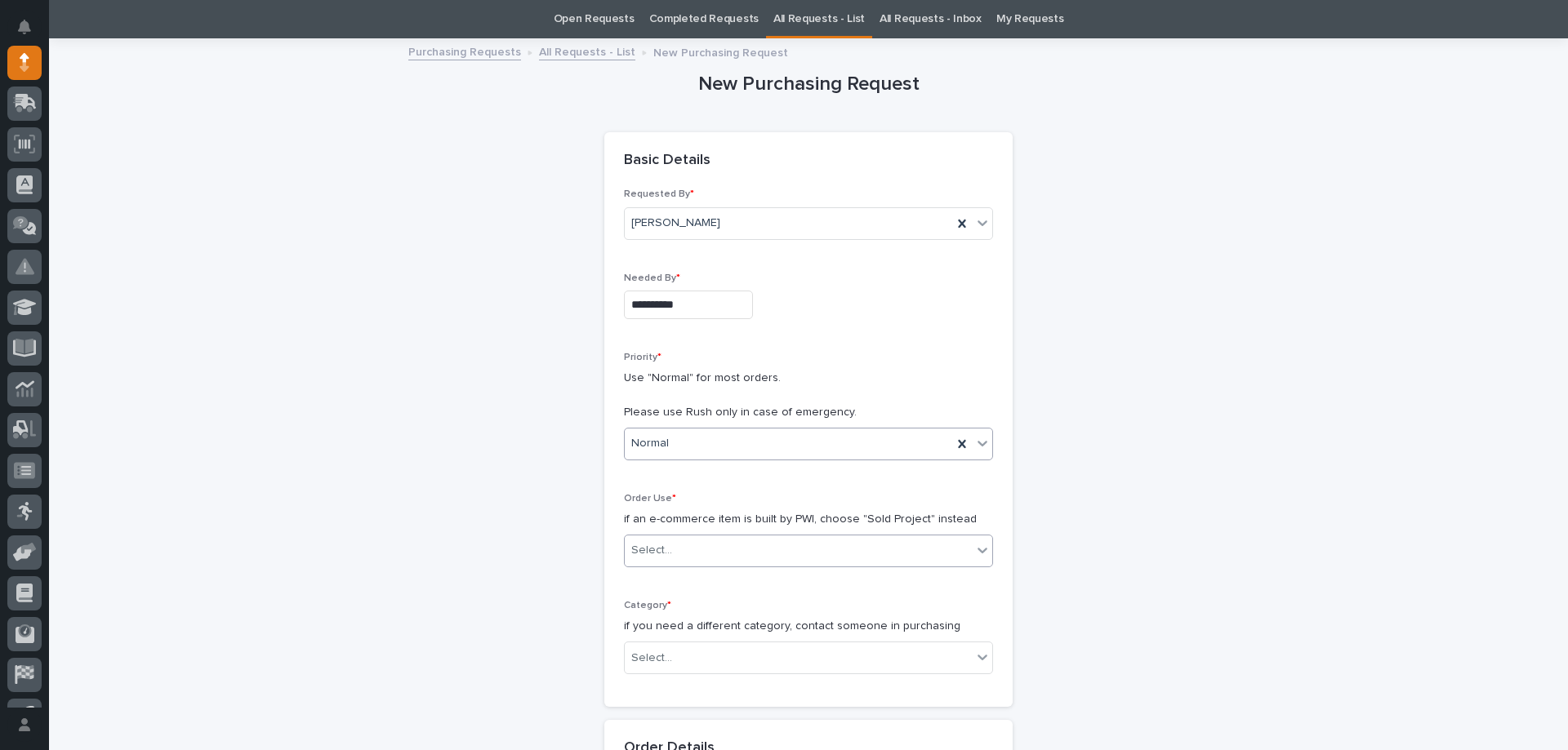
click at [661, 556] on div "Select..." at bounding box center [652, 550] width 41 height 17
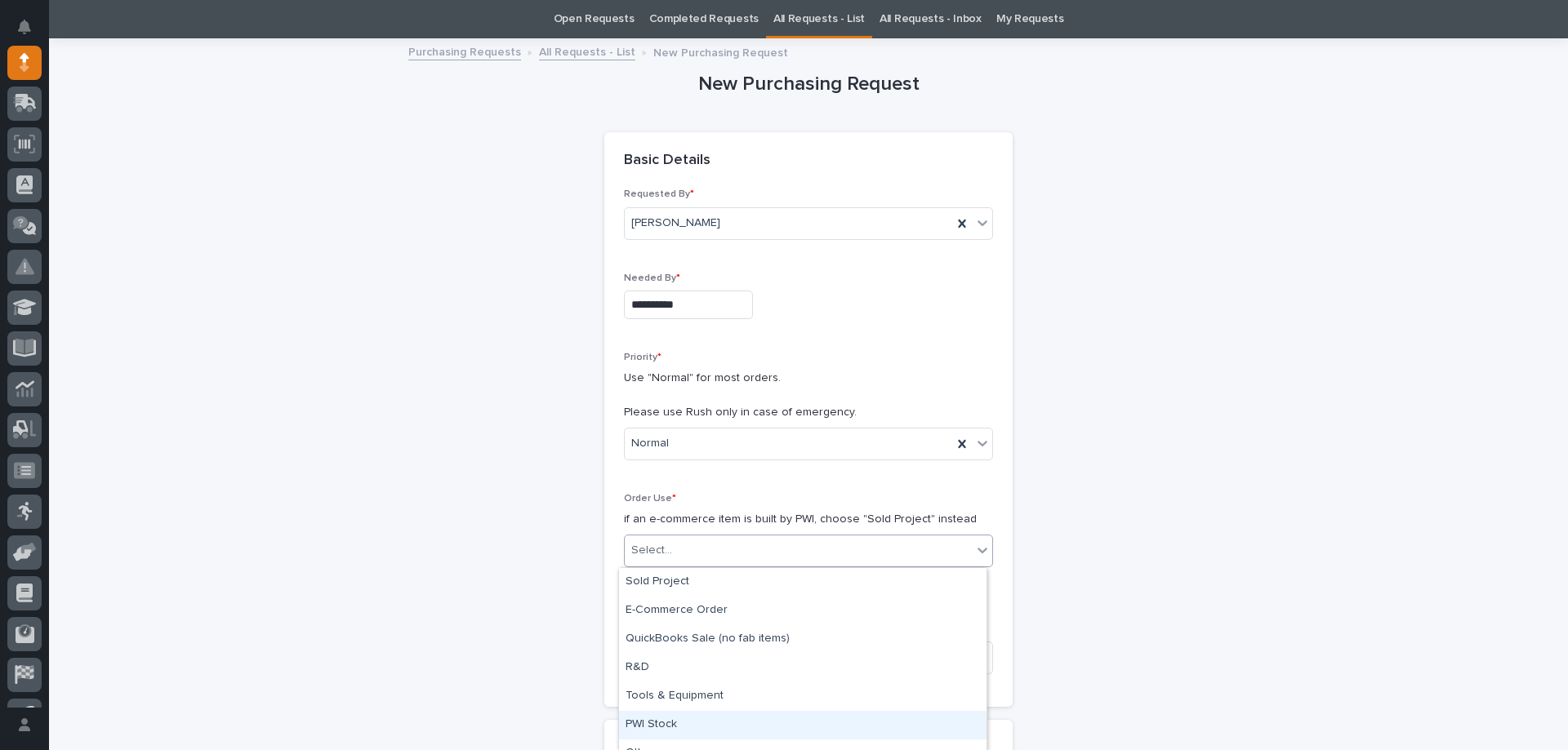
click at [648, 730] on div "PWI Stock" at bounding box center [802, 725] width 367 height 29
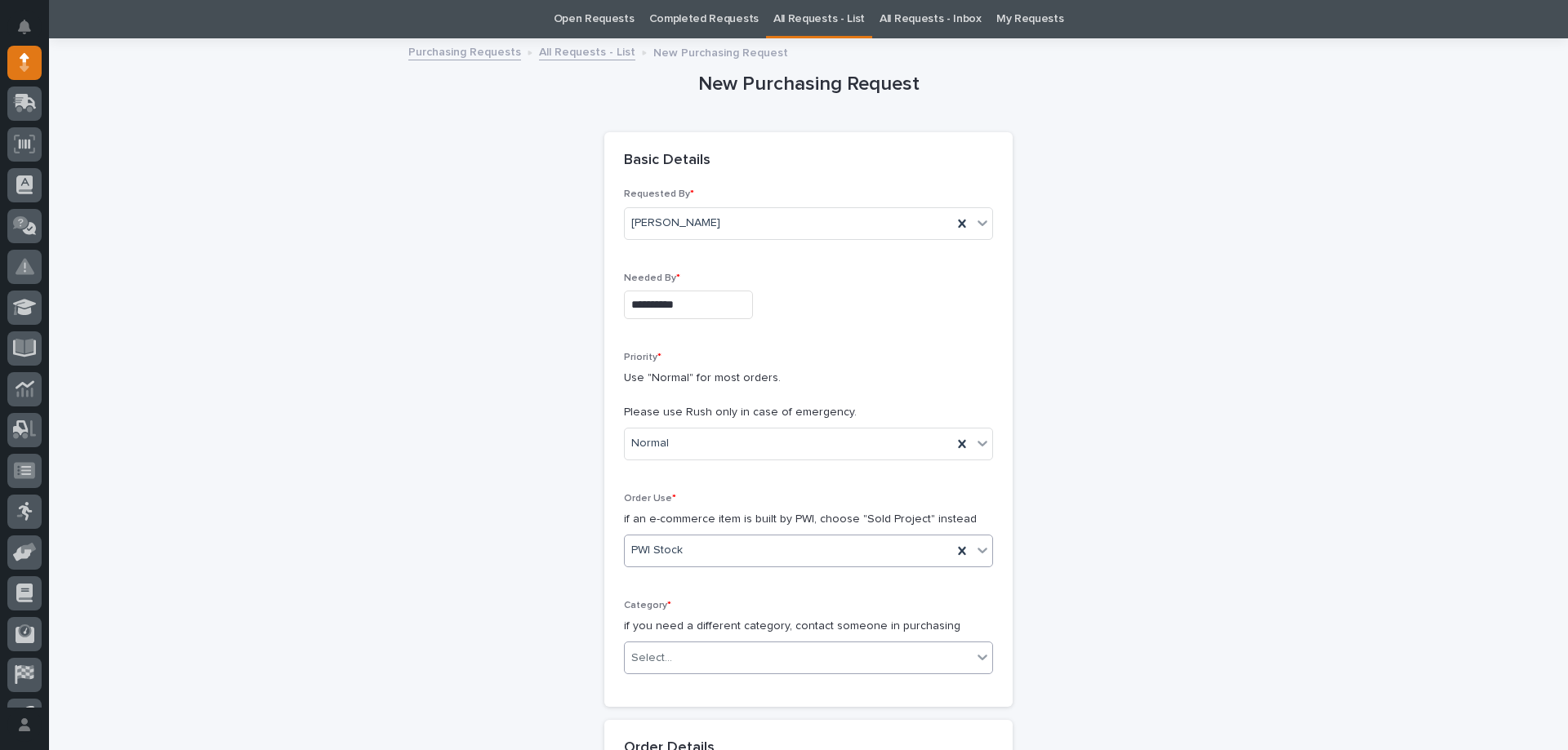
click at [664, 660] on div "Select..." at bounding box center [652, 658] width 41 height 17
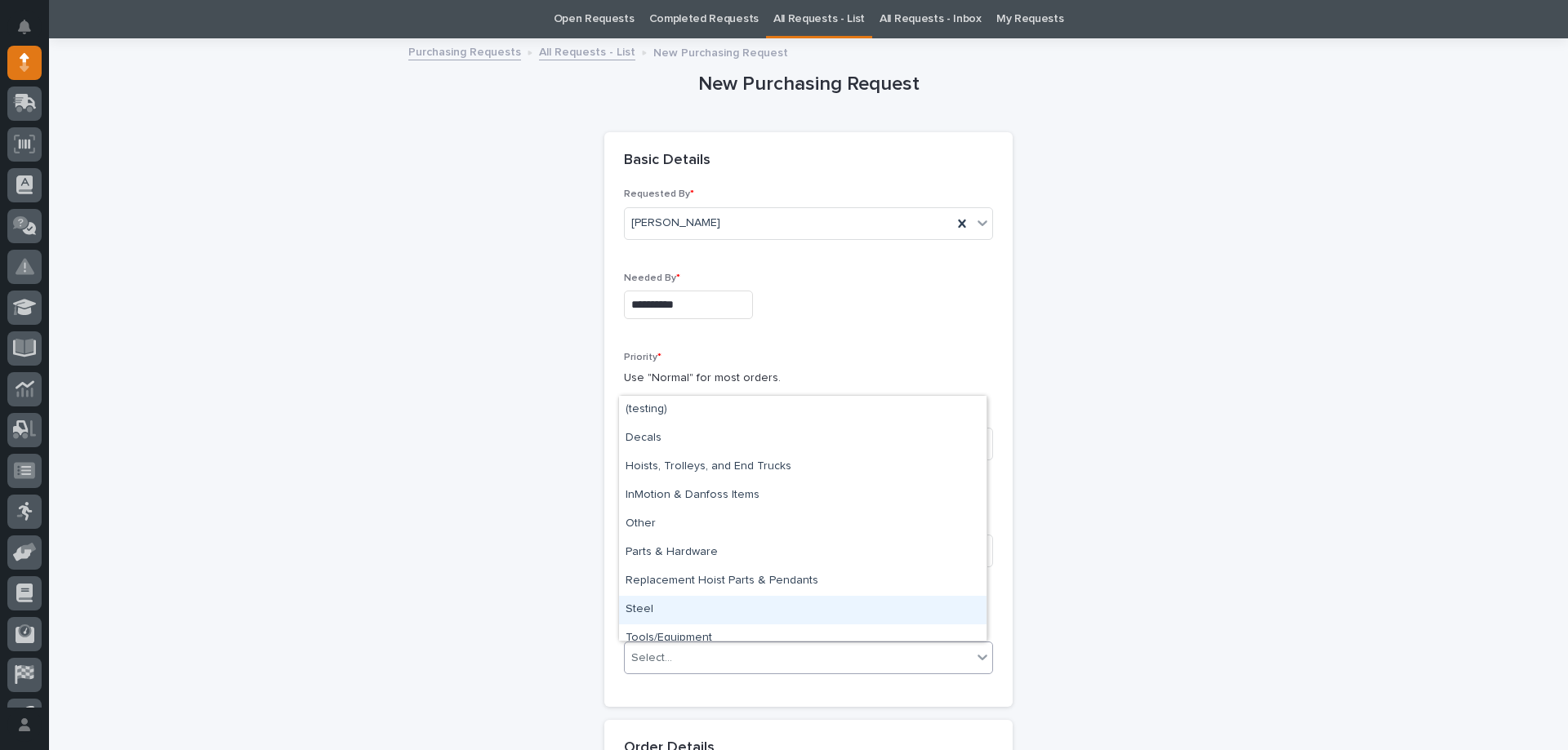
click at [664, 611] on div "Steel" at bounding box center [802, 610] width 367 height 29
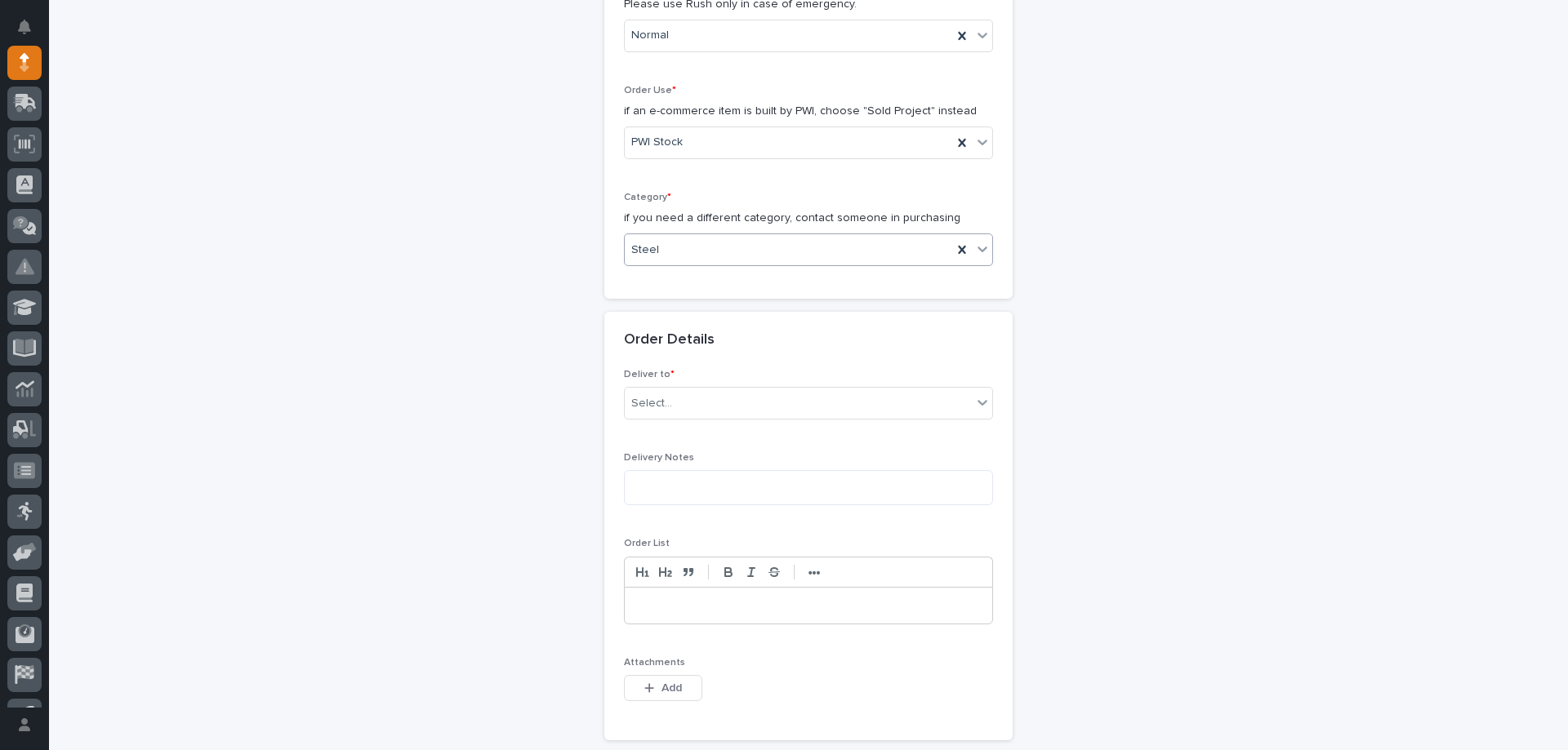
scroll to position [542, 0]
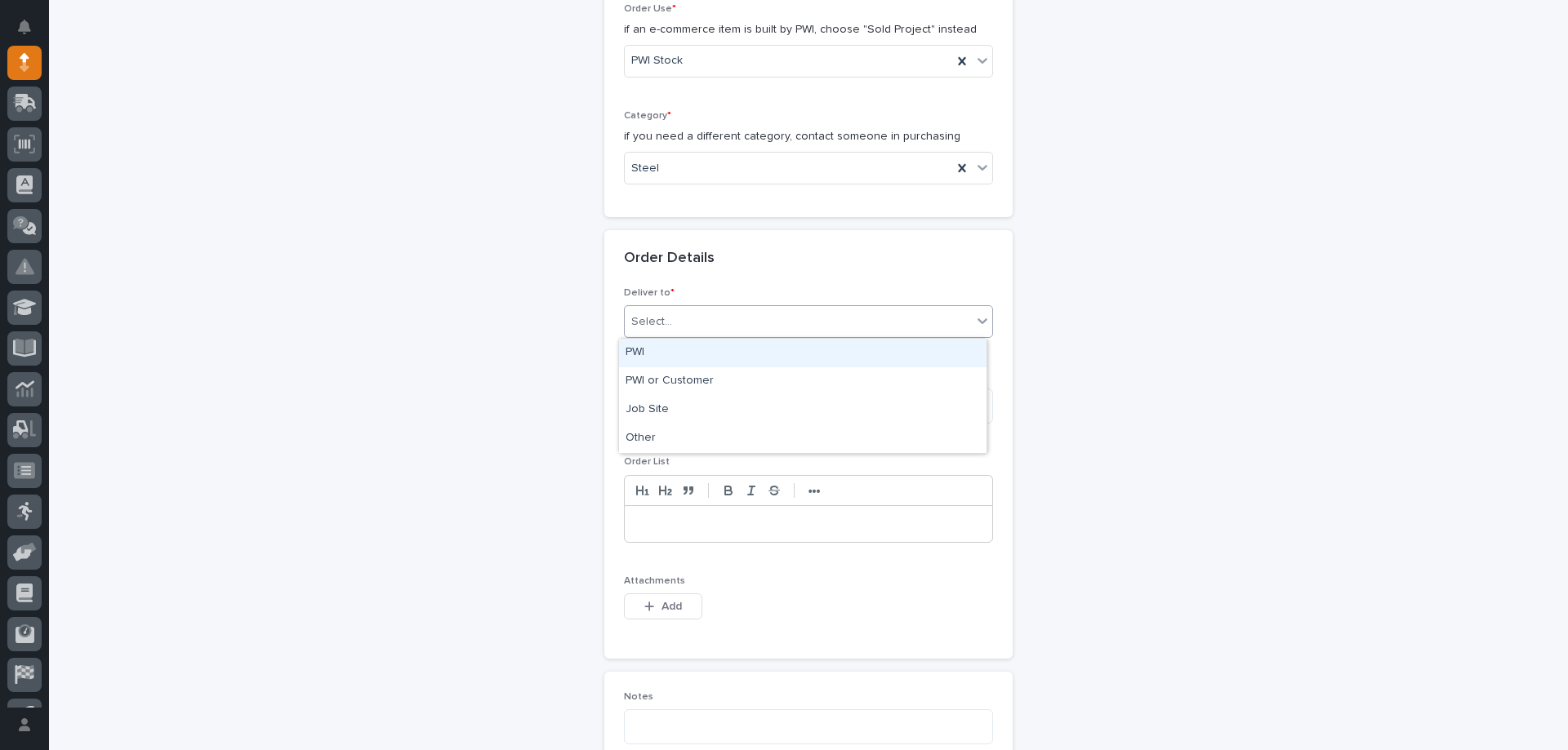
click at [675, 319] on div "Select..." at bounding box center [798, 321] width 347 height 27
click at [671, 360] on div "PWI" at bounding box center [802, 353] width 367 height 29
click at [677, 412] on textarea at bounding box center [808, 406] width 369 height 35
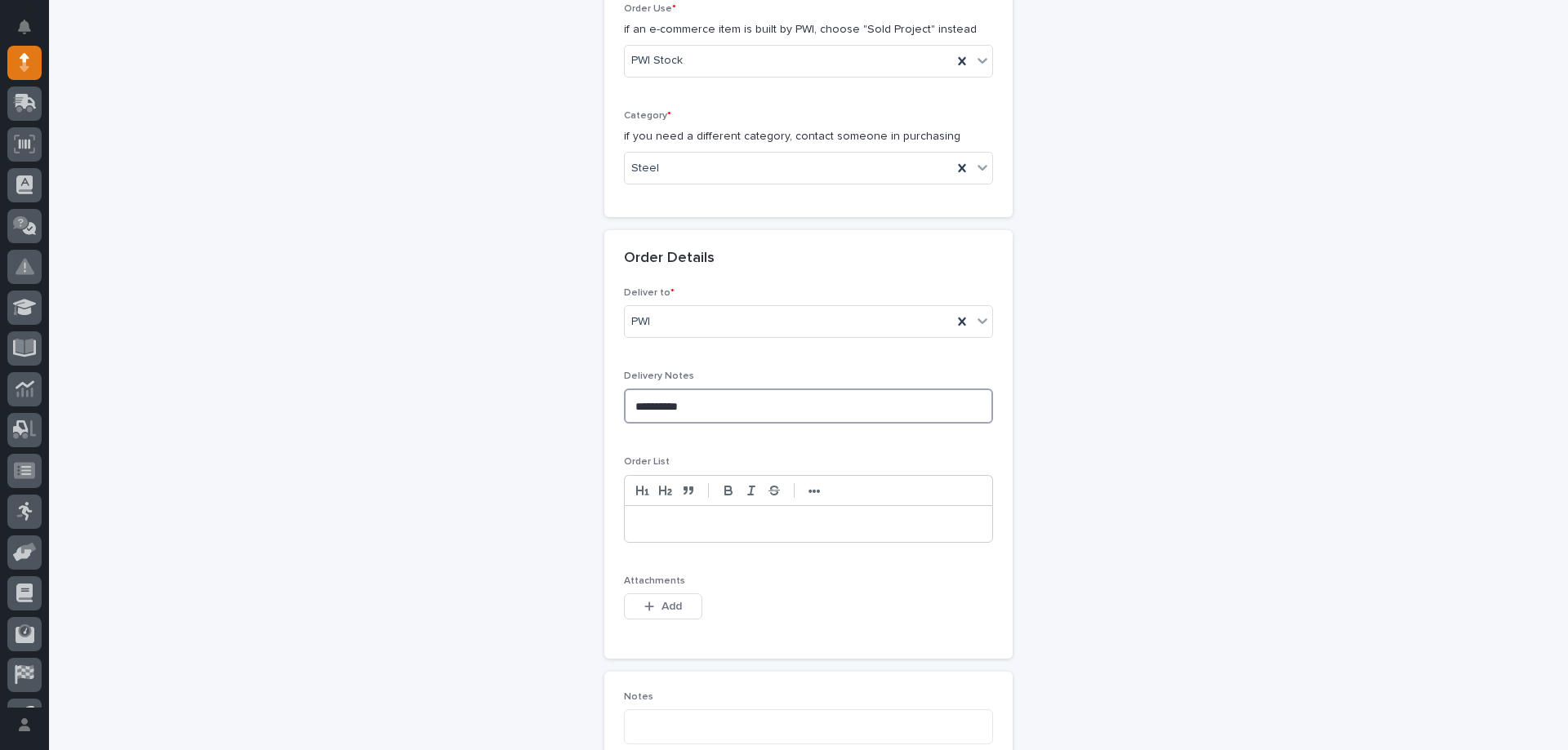
type textarea "**********"
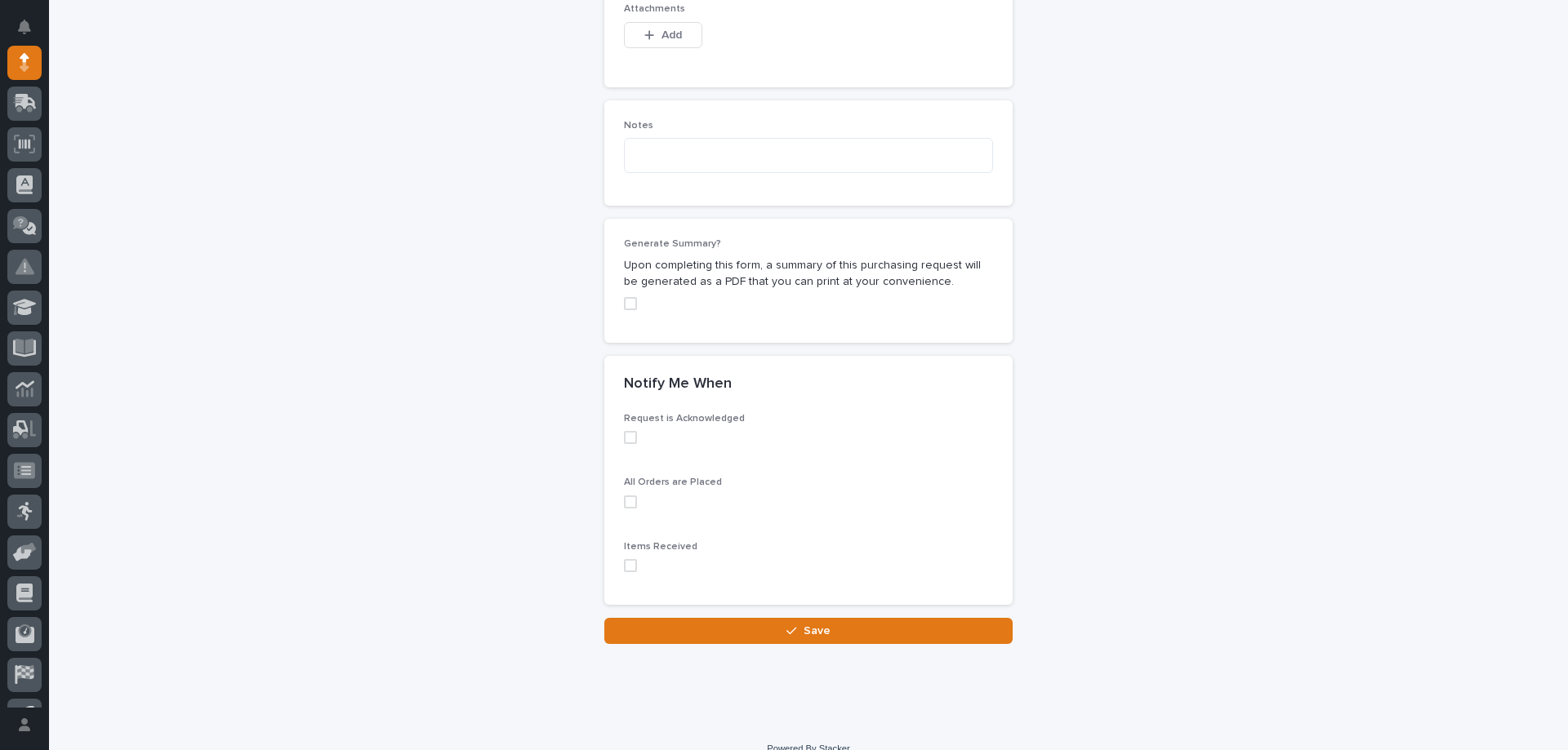
scroll to position [1136, 0]
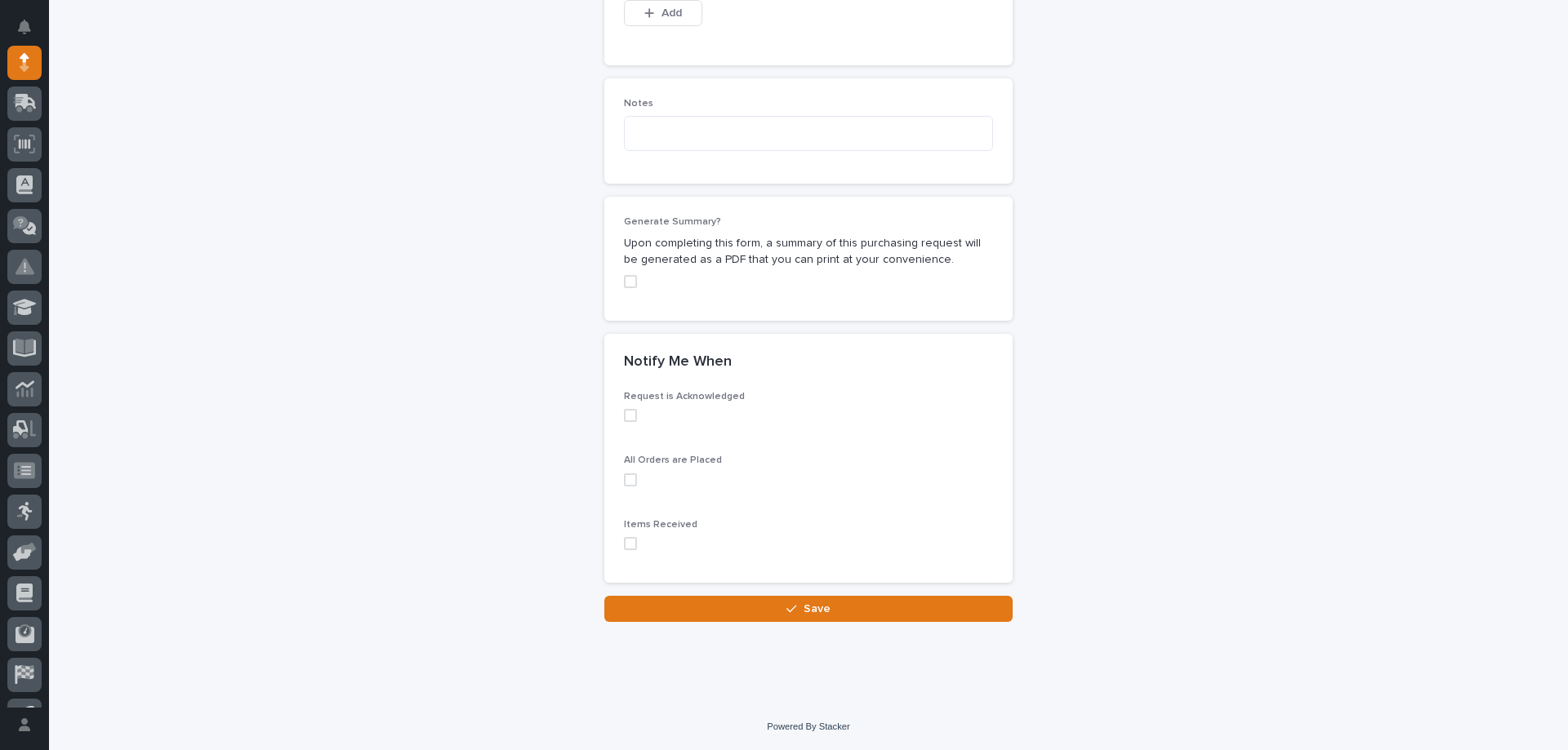
click at [624, 411] on span at bounding box center [631, 416] width 13 height 13
click at [624, 492] on div "All Orders are Placed" at bounding box center [808, 476] width 369 height 44
click at [626, 476] on span at bounding box center [631, 480] width 13 height 13
click at [624, 545] on span at bounding box center [631, 544] width 13 height 13
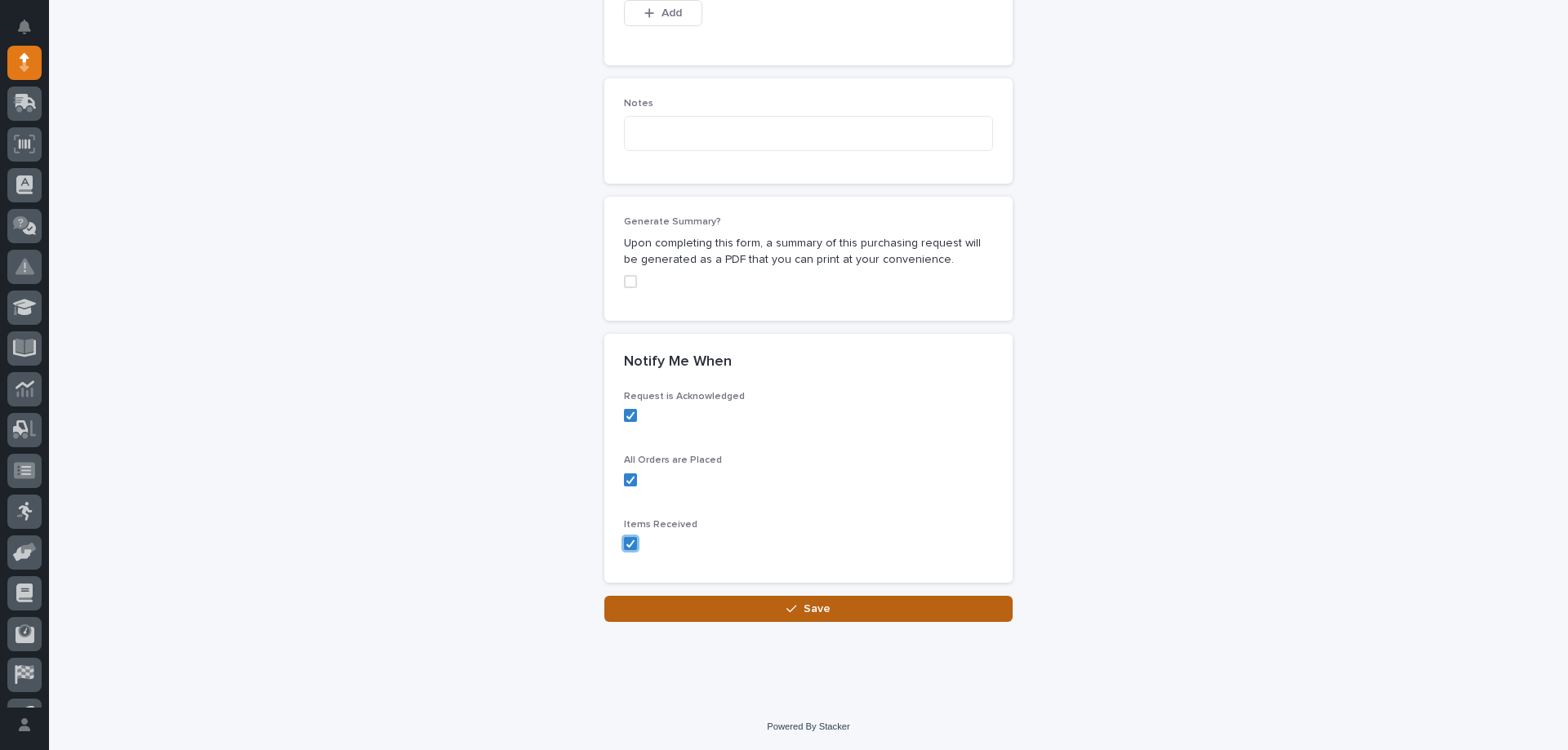
click at [787, 615] on icon "button" at bounding box center [791, 609] width 9 height 11
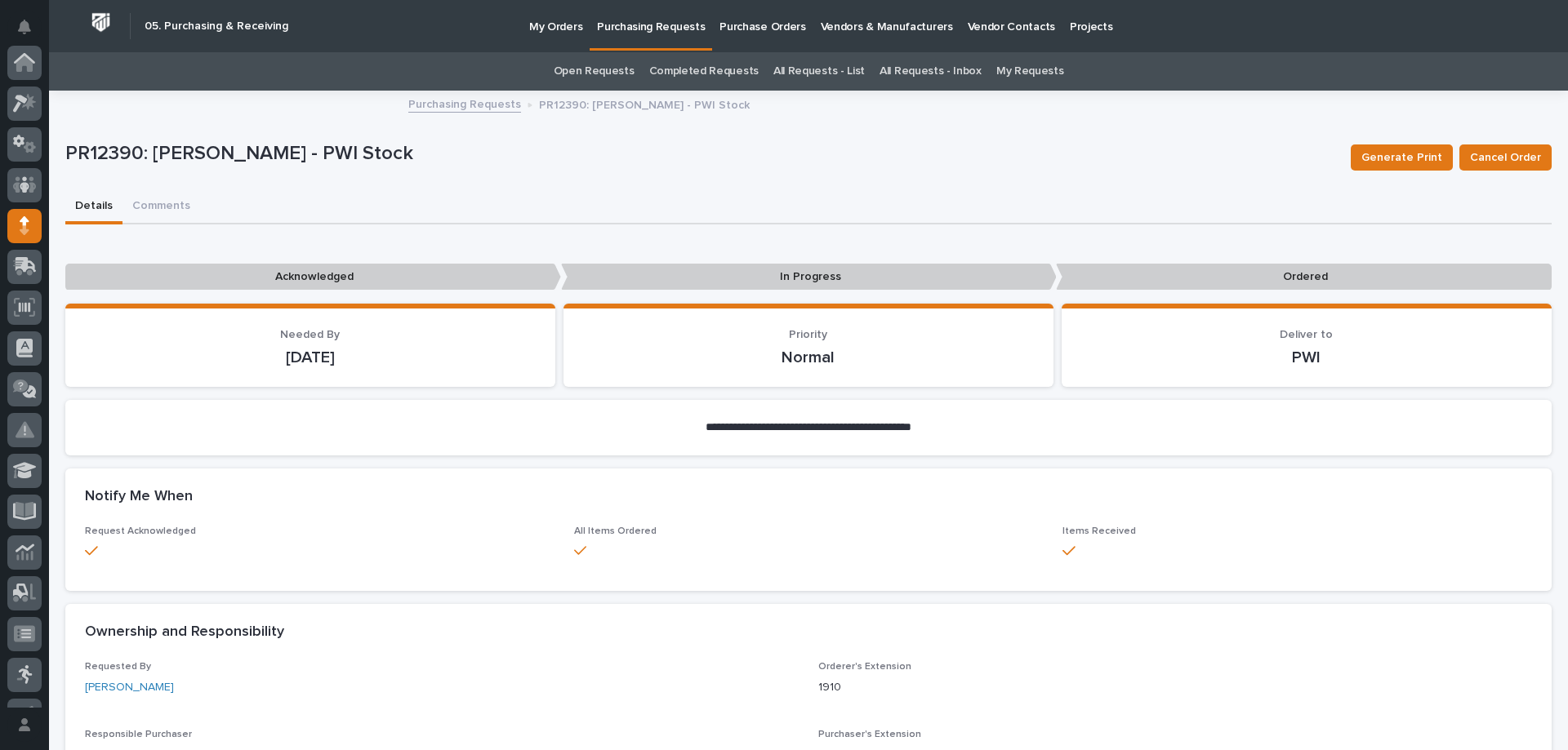
scroll to position [163, 0]
